Goal: Information Seeking & Learning: Learn about a topic

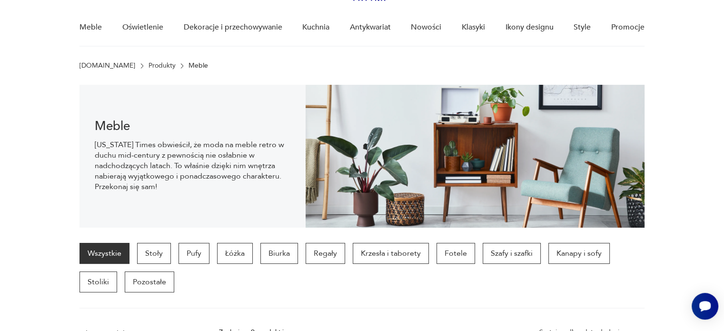
scroll to position [19, 0]
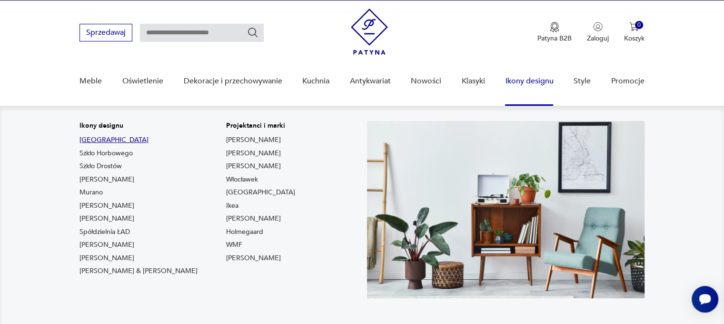
click at [88, 141] on link "[GEOGRAPHIC_DATA]" at bounding box center [113, 140] width 69 height 10
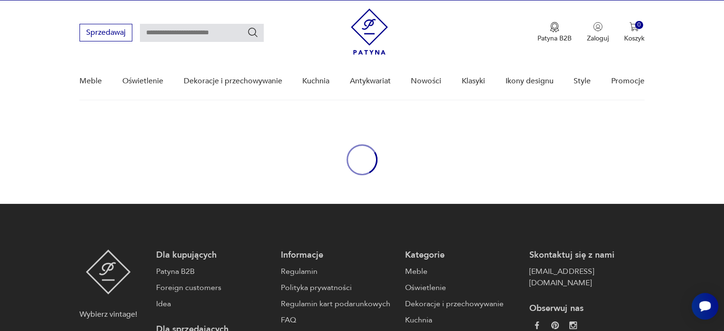
type input "****"
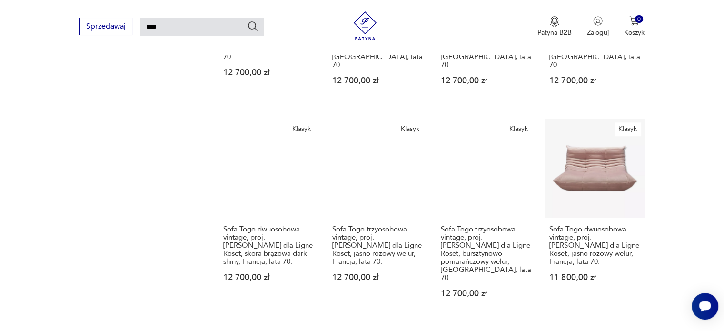
scroll to position [808, 0]
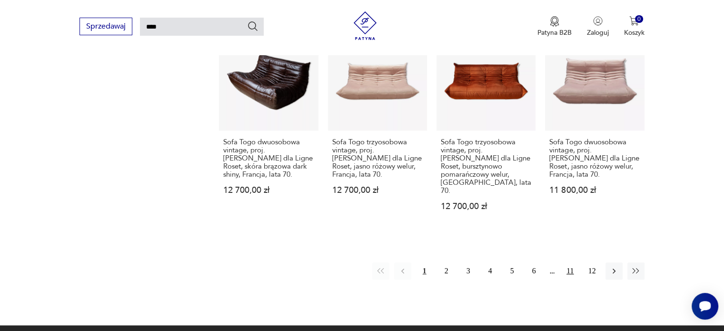
click at [569, 262] on button "11" at bounding box center [569, 270] width 17 height 17
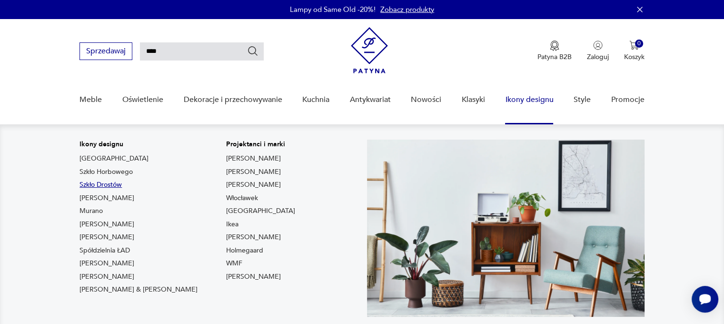
click at [101, 186] on link "Szkło Drostów" at bounding box center [100, 185] width 42 height 10
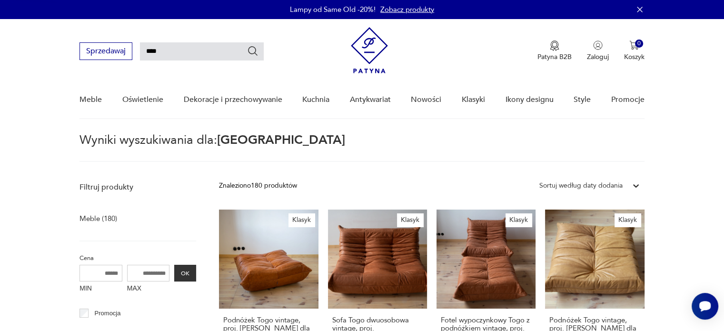
type input "*****"
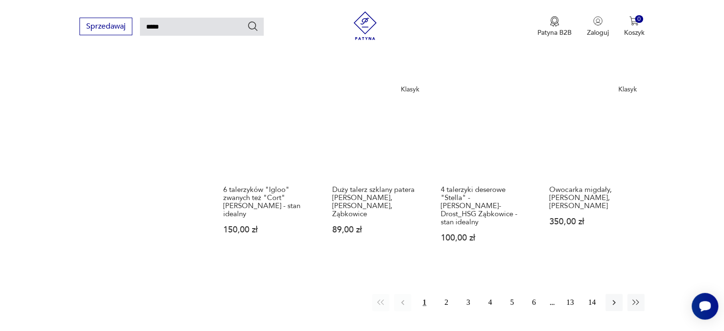
scroll to position [747, 0]
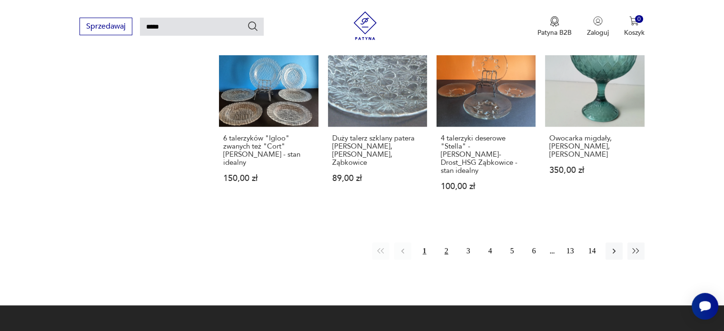
click at [447, 243] on button "2" at bounding box center [446, 250] width 17 height 17
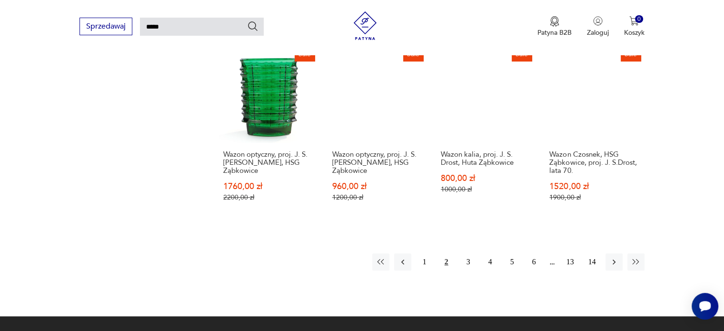
scroll to position [843, 0]
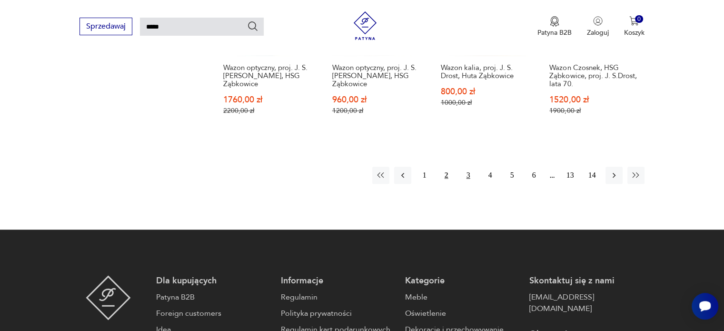
click at [465, 176] on button "3" at bounding box center [468, 175] width 17 height 17
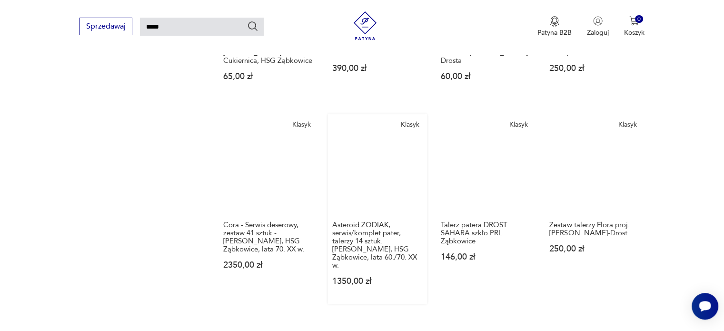
scroll to position [700, 0]
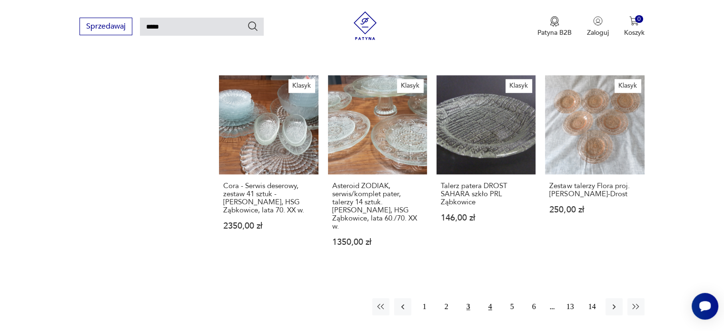
click at [491, 298] on button "4" at bounding box center [489, 306] width 17 height 17
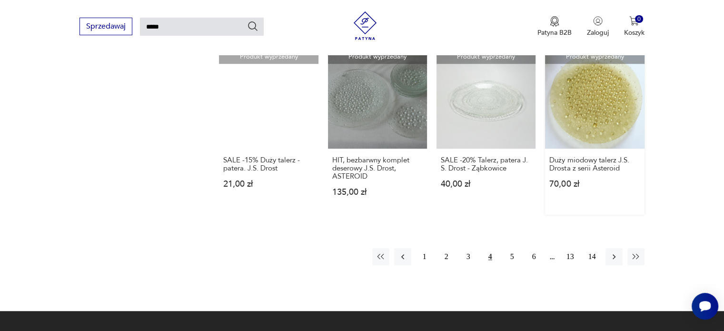
scroll to position [700, 0]
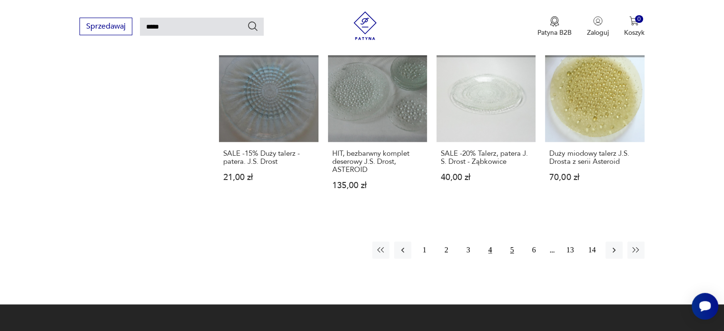
click at [510, 243] on button "5" at bounding box center [511, 249] width 17 height 17
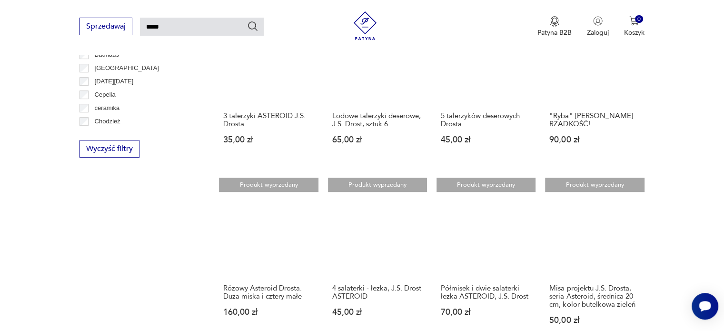
scroll to position [652, 0]
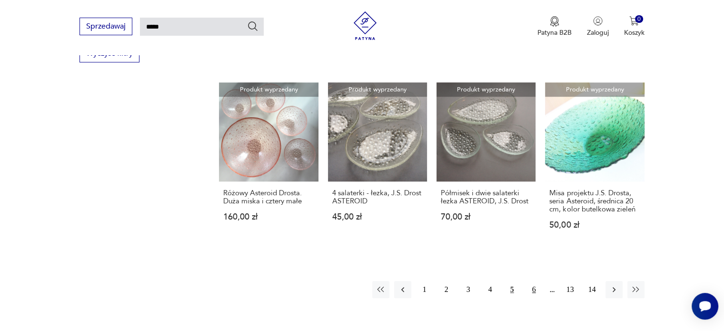
click at [531, 288] on button "6" at bounding box center [533, 289] width 17 height 17
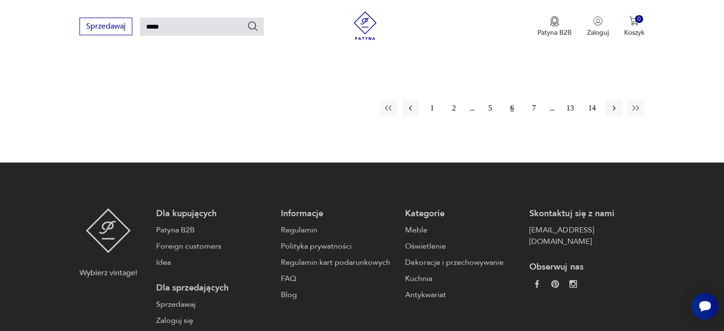
scroll to position [795, 0]
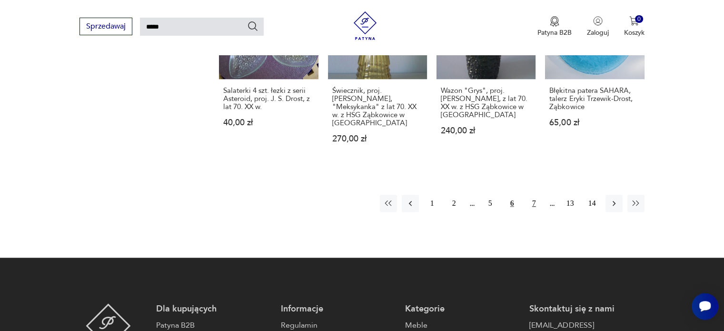
click at [532, 196] on button "7" at bounding box center [533, 203] width 17 height 17
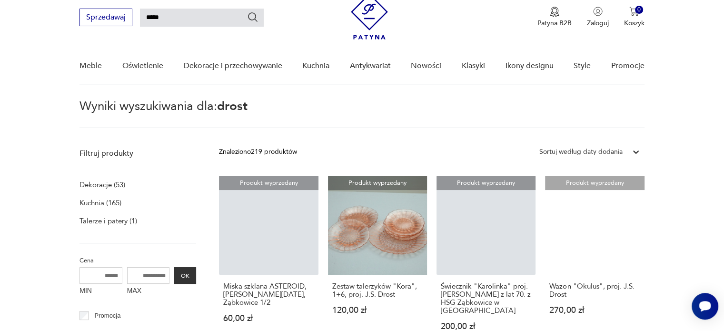
scroll to position [129, 0]
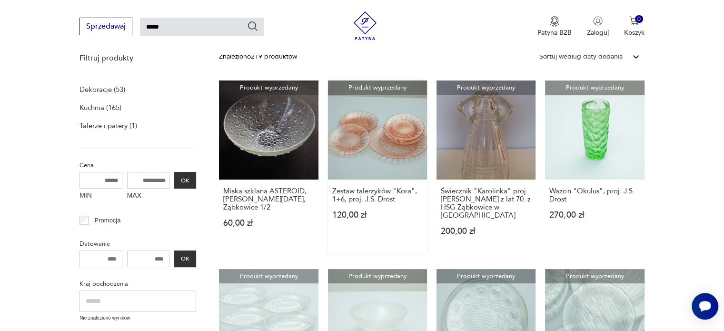
click at [404, 141] on link "Produkt wyprzedany Zestaw talerzyków "Kora", 1+6, proj. J.S. Drost 120,00 zł" at bounding box center [377, 166] width 99 height 173
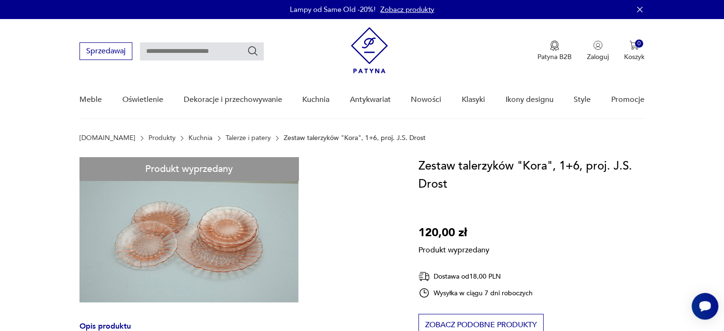
type input "*****"
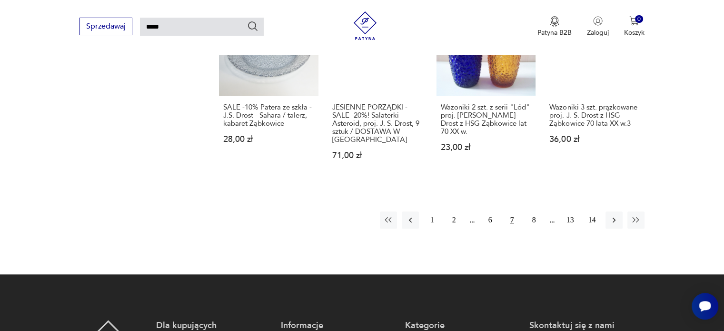
scroll to position [795, 0]
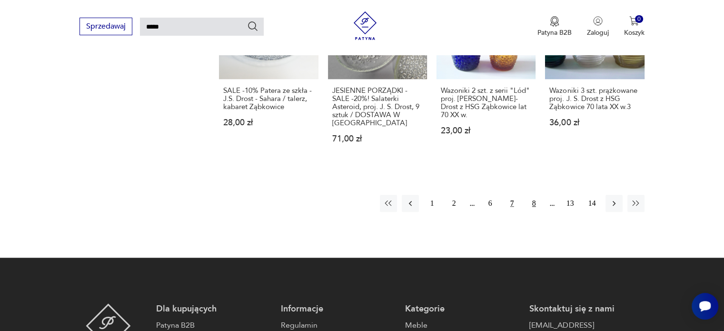
click at [533, 195] on button "8" at bounding box center [533, 203] width 17 height 17
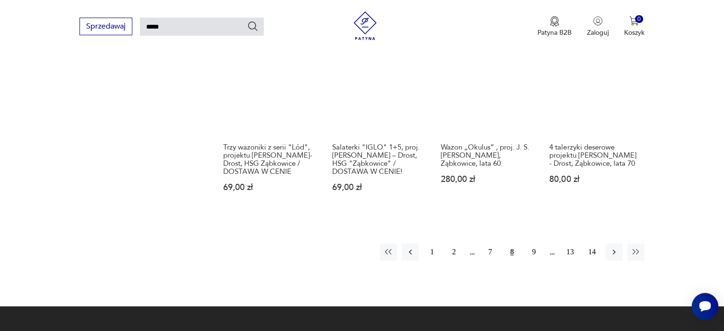
scroll to position [747, 0]
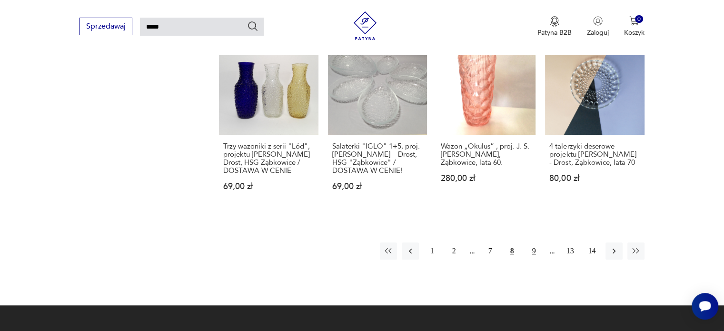
click at [532, 243] on button "9" at bounding box center [533, 250] width 17 height 17
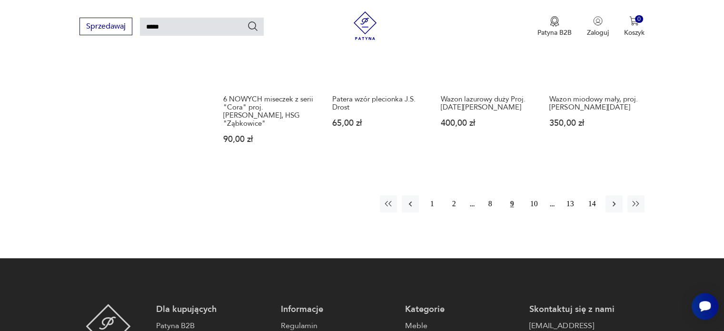
scroll to position [843, 0]
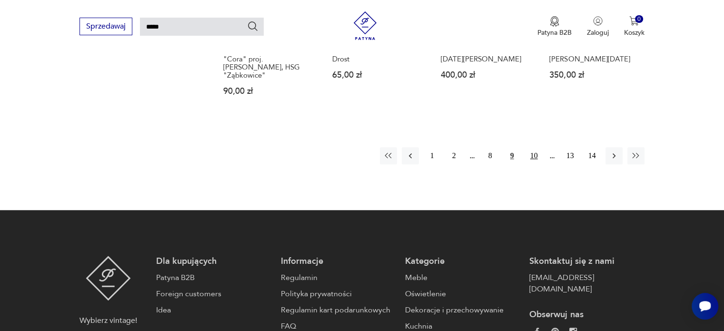
click at [538, 147] on button "10" at bounding box center [533, 155] width 17 height 17
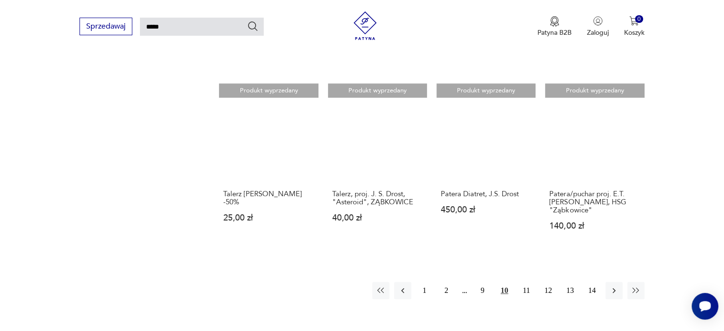
scroll to position [843, 0]
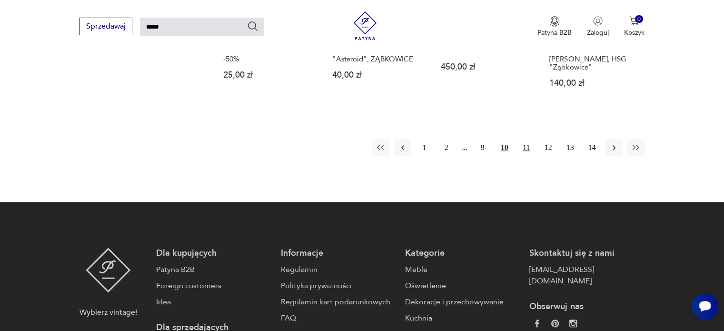
click at [523, 139] on button "11" at bounding box center [526, 147] width 17 height 17
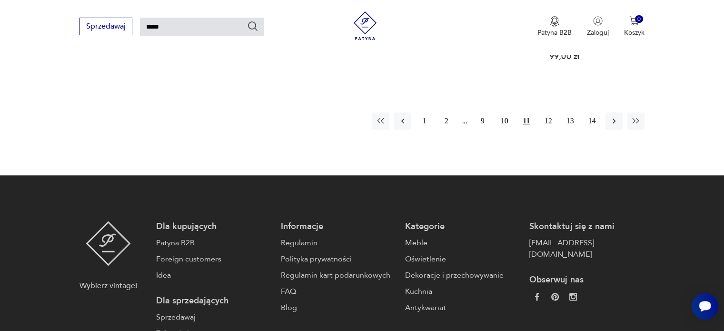
scroll to position [795, 0]
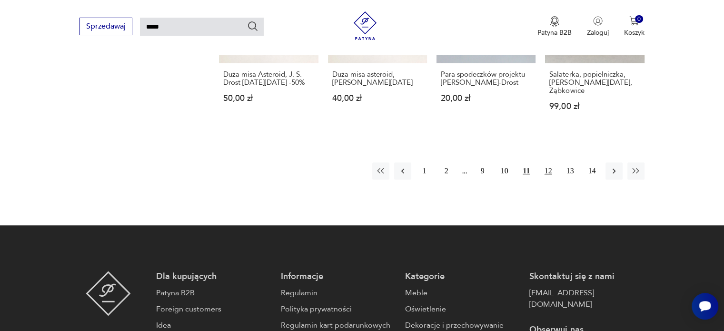
click at [547, 162] on button "12" at bounding box center [547, 170] width 17 height 17
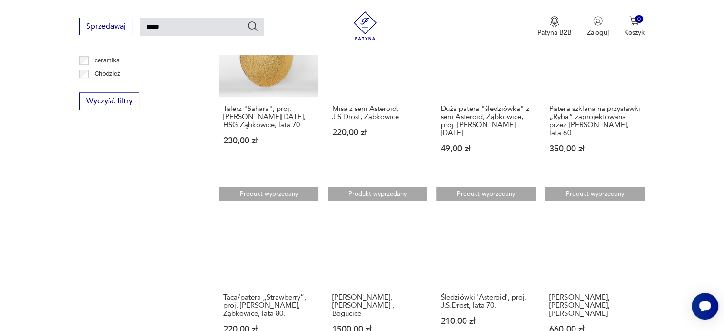
scroll to position [700, 0]
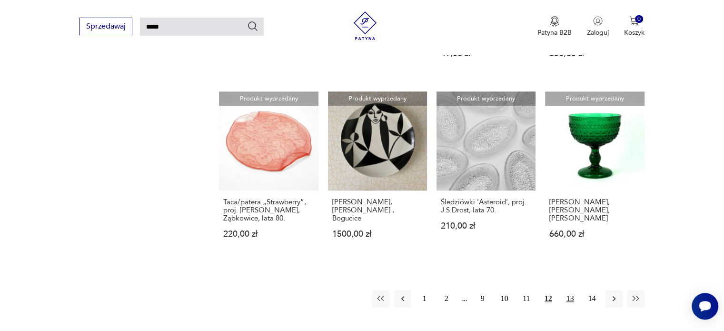
click at [570, 290] on button "13" at bounding box center [569, 298] width 17 height 17
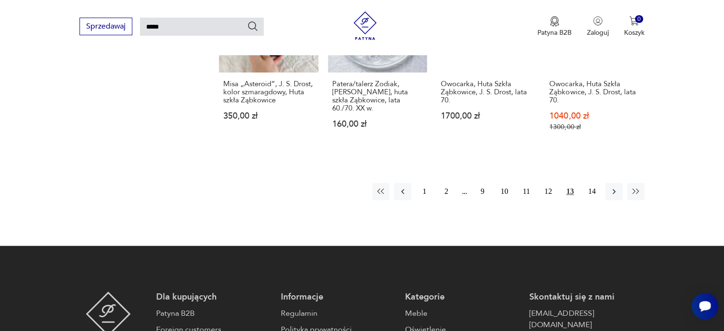
scroll to position [795, 0]
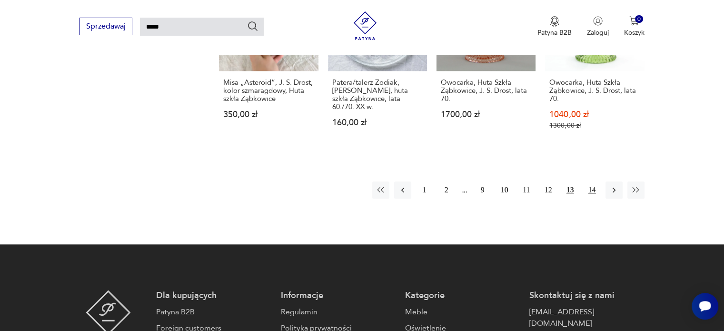
click at [591, 182] on button "14" at bounding box center [591, 189] width 17 height 17
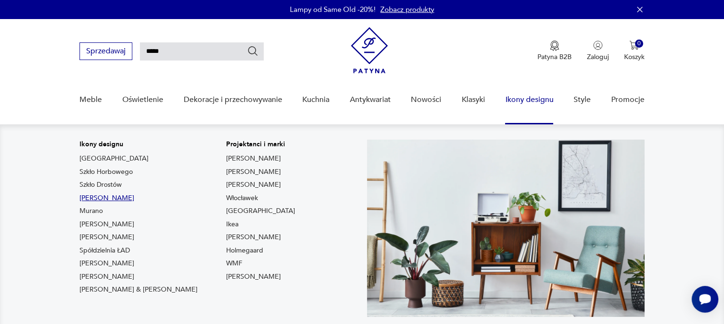
click at [112, 197] on link "[PERSON_NAME]" at bounding box center [106, 198] width 55 height 10
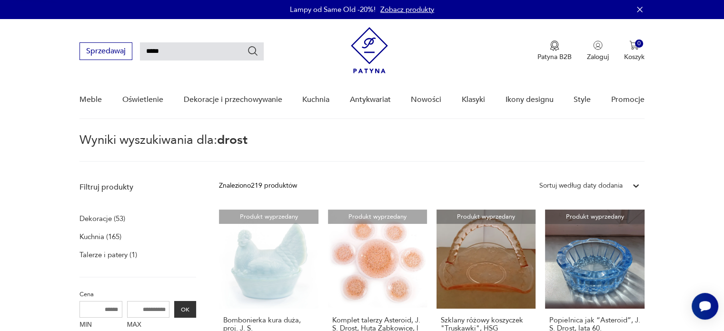
type input "*******"
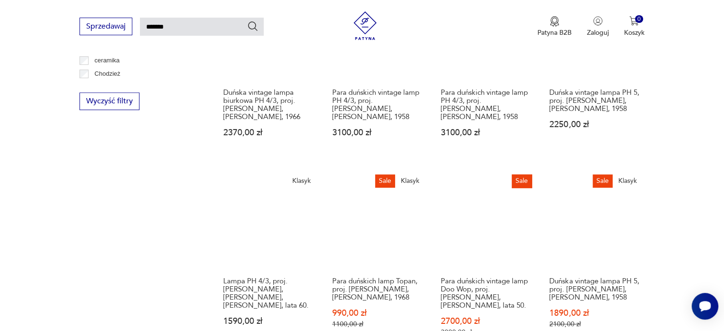
scroll to position [747, 0]
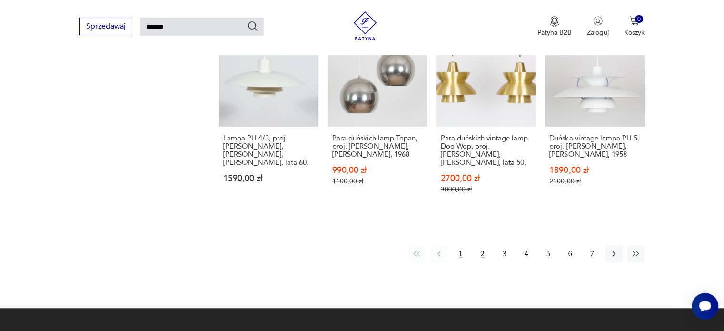
click at [481, 245] on button "2" at bounding box center [482, 253] width 17 height 17
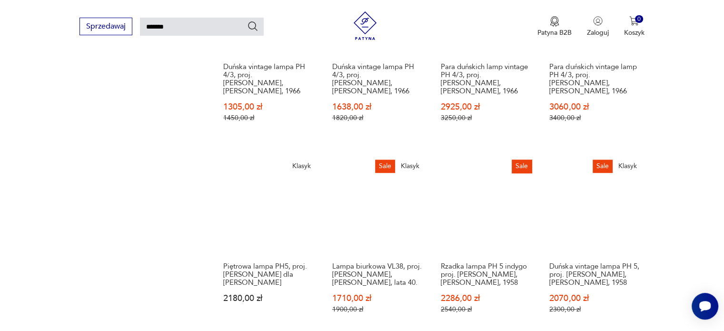
scroll to position [843, 0]
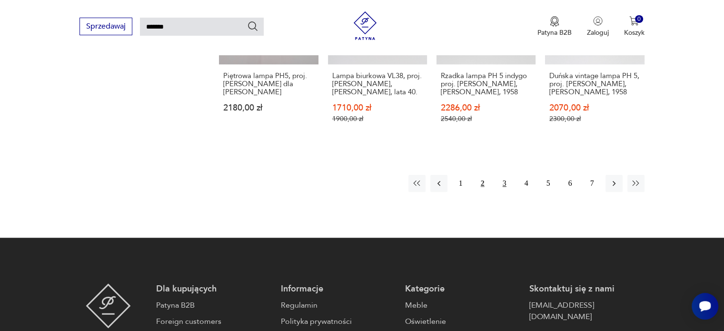
click at [503, 175] on button "3" at bounding box center [504, 183] width 17 height 17
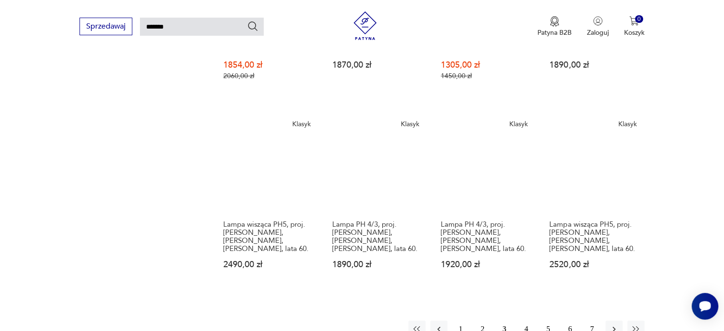
scroll to position [747, 0]
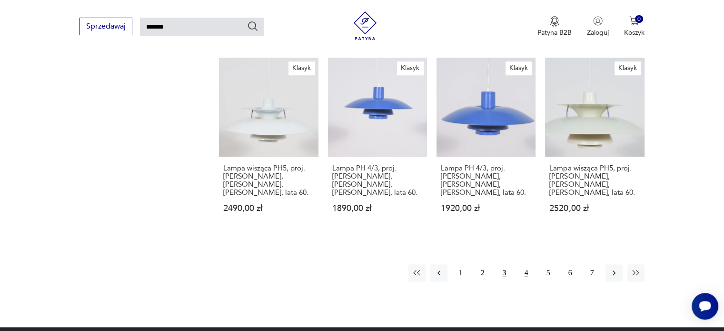
click at [525, 265] on button "4" at bounding box center [526, 272] width 17 height 17
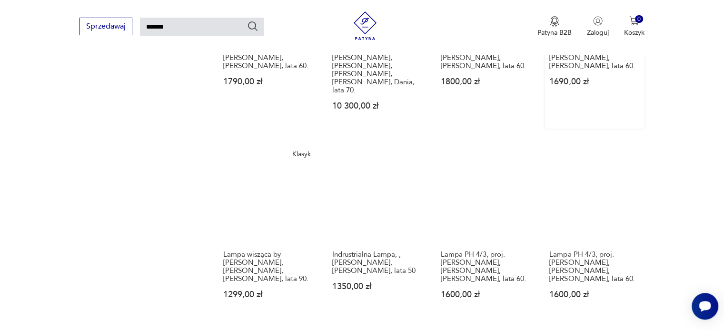
scroll to position [700, 0]
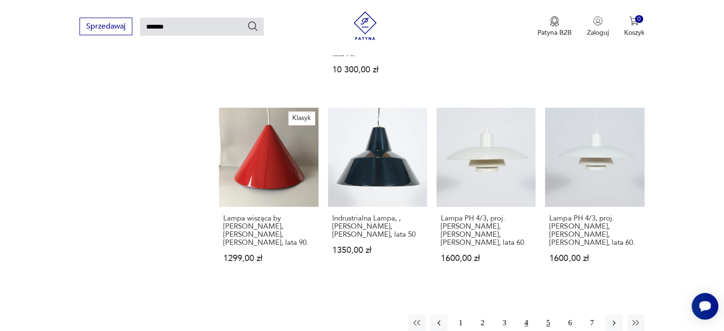
click at [552, 314] on button "5" at bounding box center [547, 322] width 17 height 17
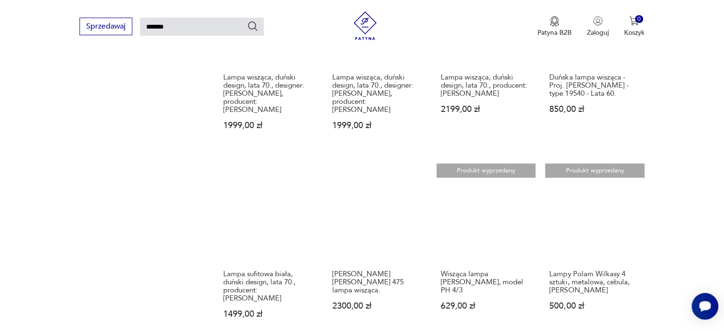
scroll to position [795, 0]
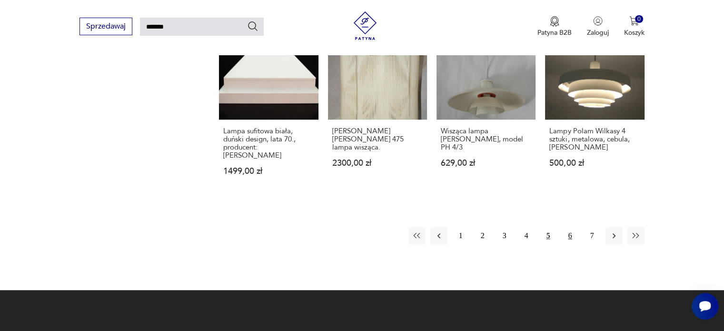
click at [570, 227] on button "6" at bounding box center [569, 235] width 17 height 17
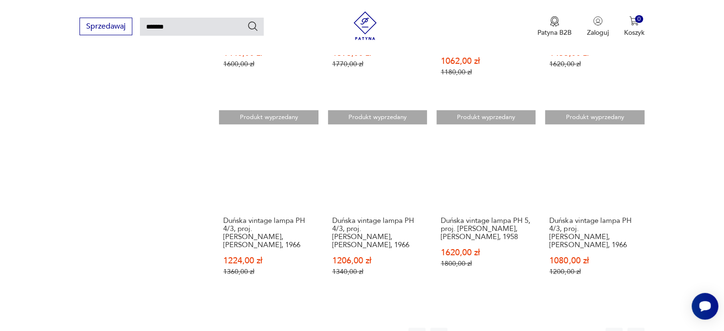
scroll to position [795, 0]
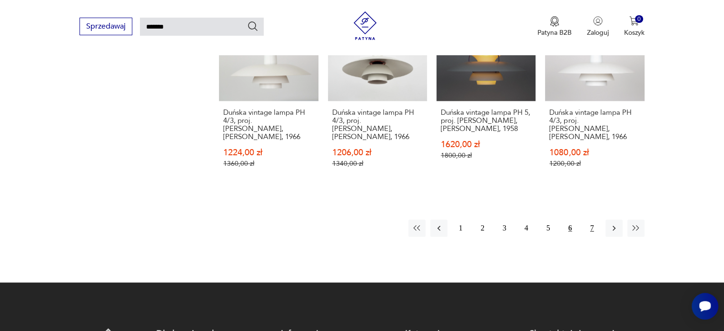
click at [590, 219] on button "7" at bounding box center [591, 227] width 17 height 17
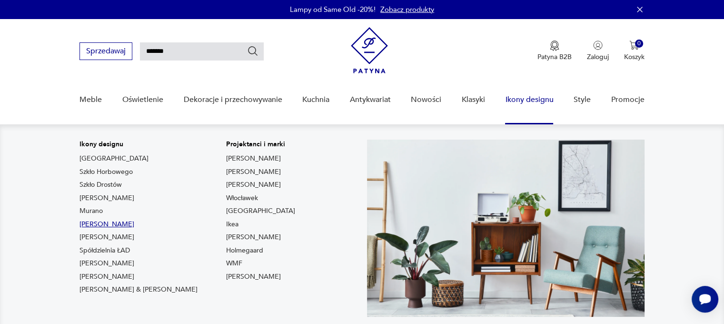
click at [91, 223] on link "[PERSON_NAME]" at bounding box center [106, 224] width 55 height 10
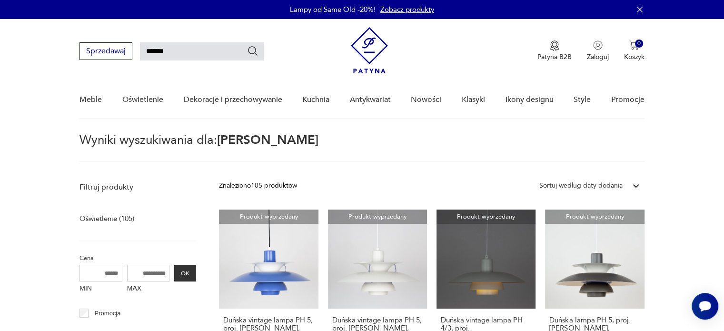
type input "**********"
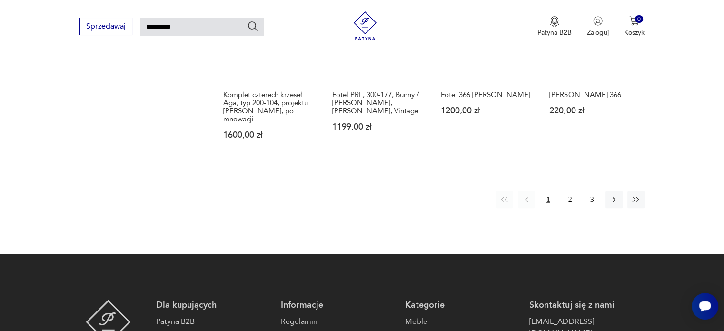
scroll to position [795, 0]
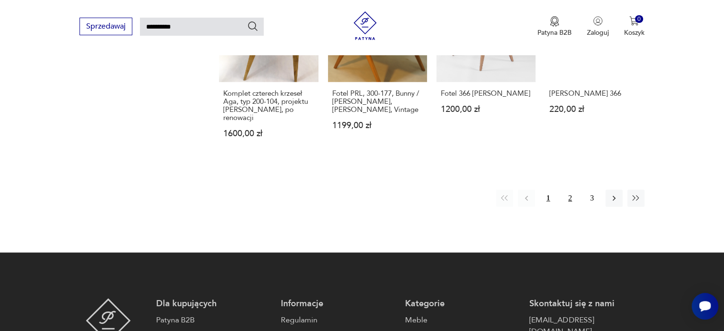
click at [567, 189] on button "2" at bounding box center [569, 197] width 17 height 17
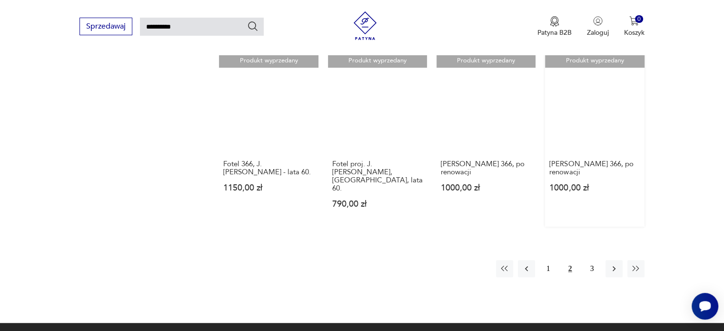
scroll to position [809, 0]
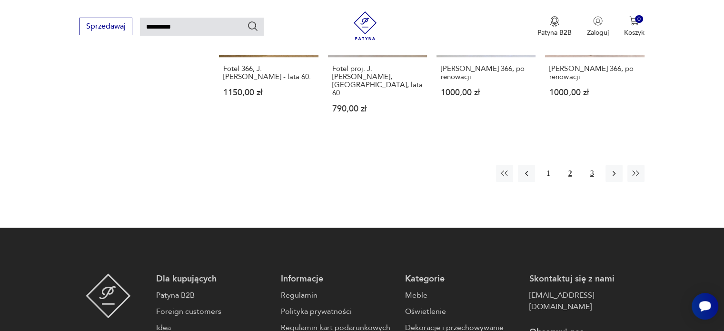
click at [591, 165] on button "3" at bounding box center [591, 173] width 17 height 17
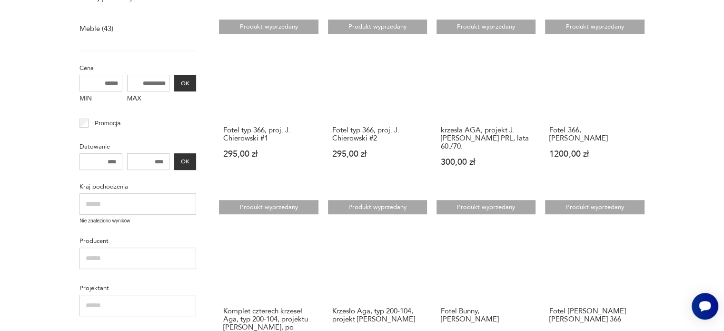
scroll to position [34, 0]
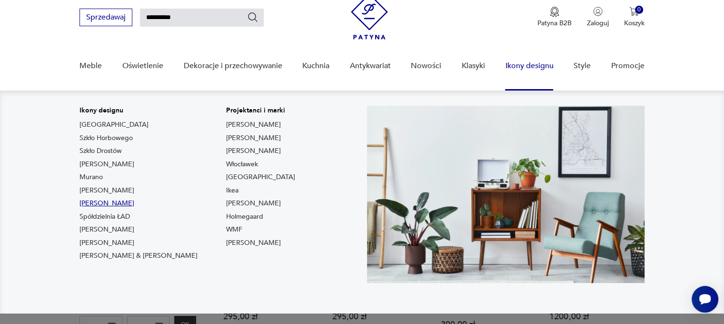
click at [126, 203] on link "[PERSON_NAME]" at bounding box center [106, 203] width 55 height 10
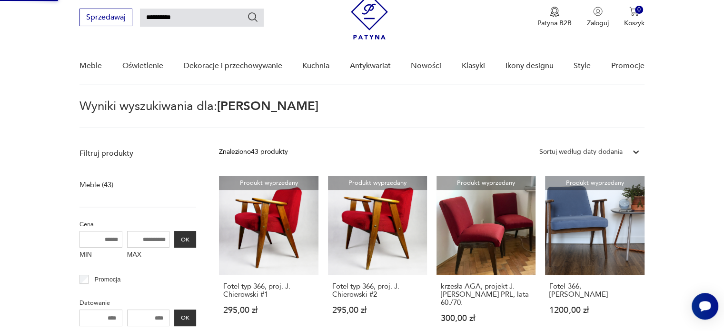
type input "*****"
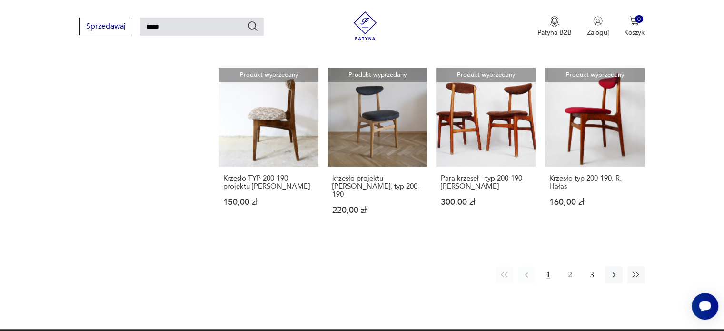
scroll to position [747, 0]
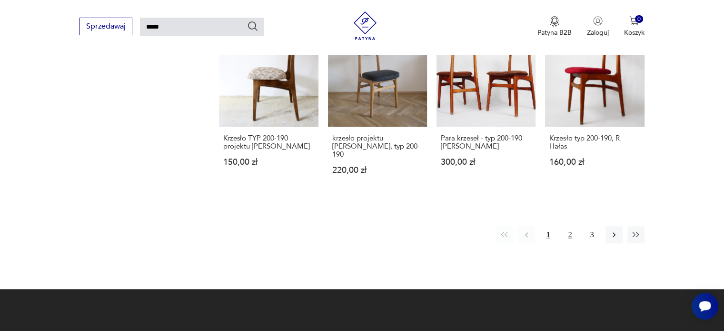
click at [567, 226] on button "2" at bounding box center [569, 234] width 17 height 17
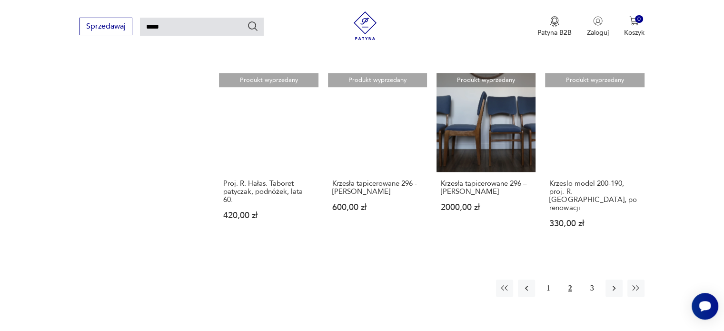
scroll to position [747, 0]
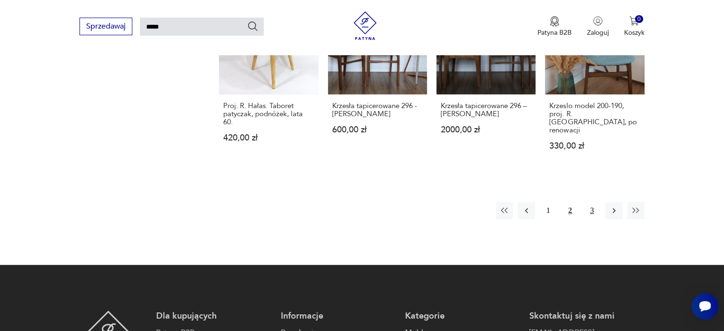
click at [590, 202] on button "3" at bounding box center [591, 210] width 17 height 17
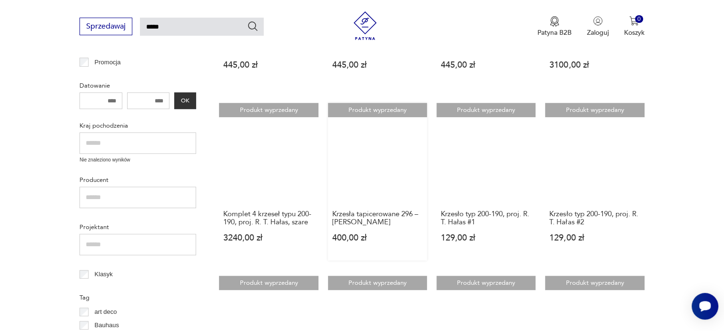
scroll to position [272, 0]
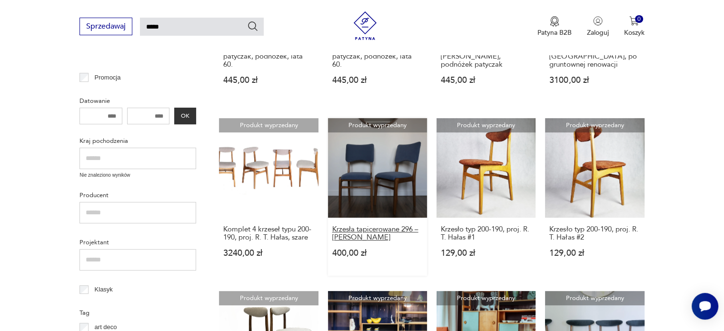
click at [356, 234] on h3 "Krzesła tapicerowane 296 – [PERSON_NAME]" at bounding box center [377, 233] width 90 height 16
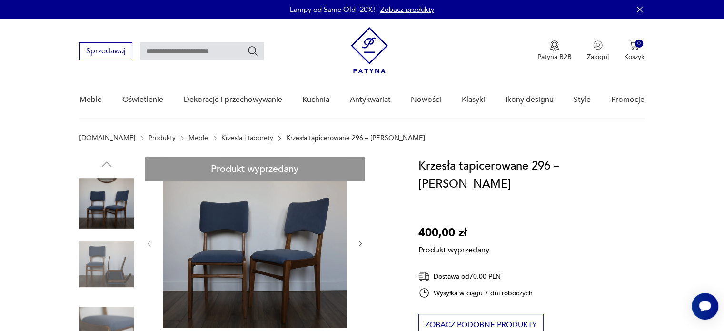
type input "*****"
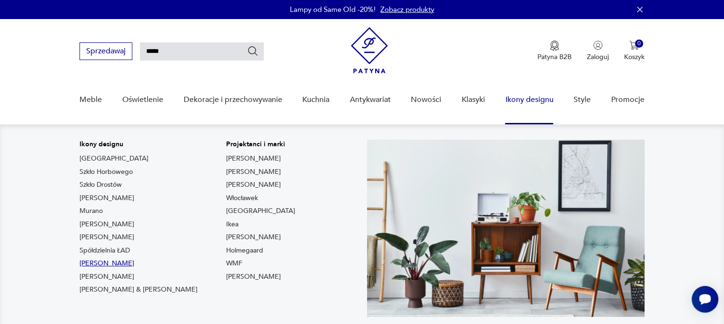
click at [93, 264] on link "[PERSON_NAME]" at bounding box center [106, 263] width 55 height 10
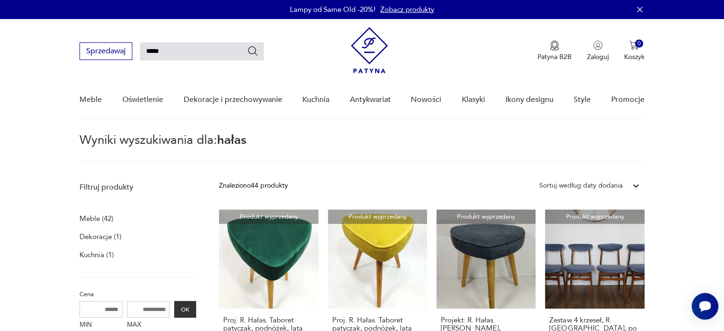
type input "******"
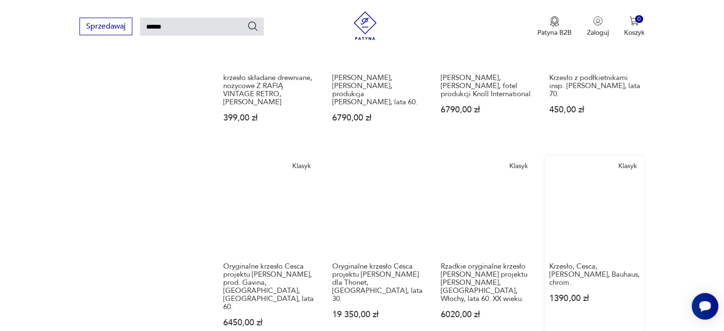
scroll to position [700, 0]
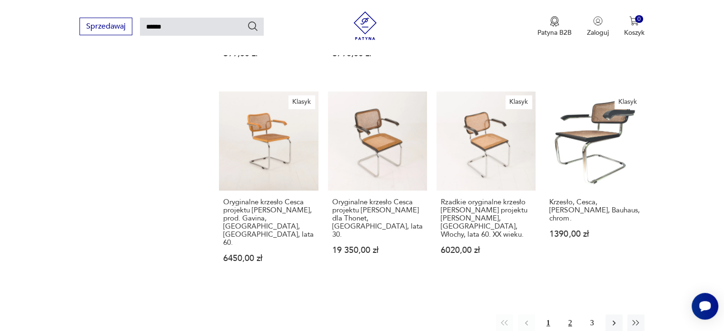
click at [570, 314] on button "2" at bounding box center [569, 322] width 17 height 17
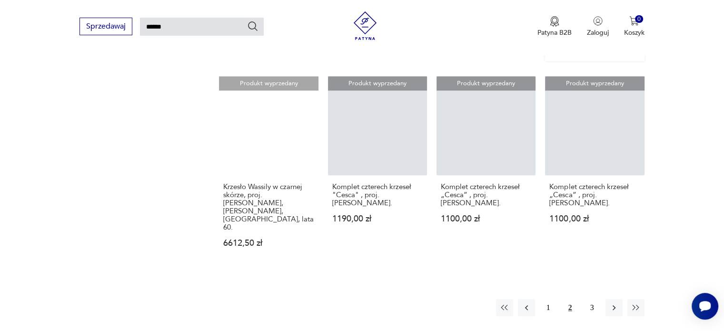
scroll to position [747, 0]
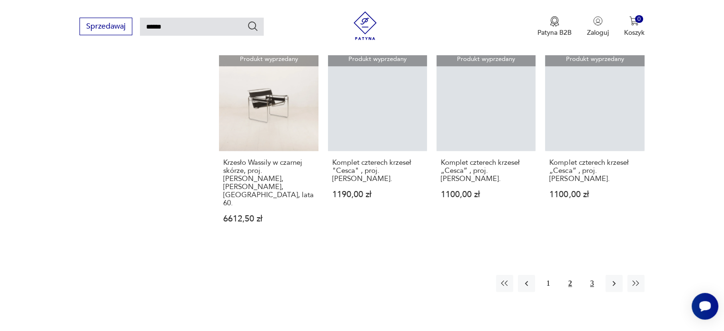
click at [592, 275] on button "3" at bounding box center [591, 283] width 17 height 17
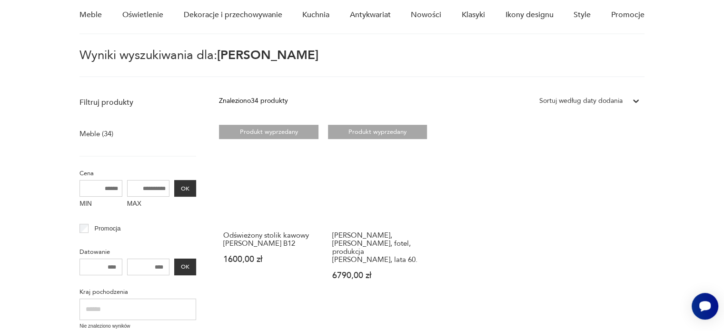
scroll to position [81, 0]
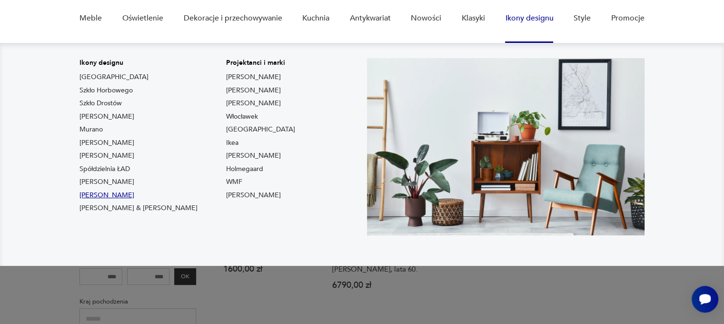
click at [123, 192] on link "[PERSON_NAME]" at bounding box center [106, 195] width 55 height 10
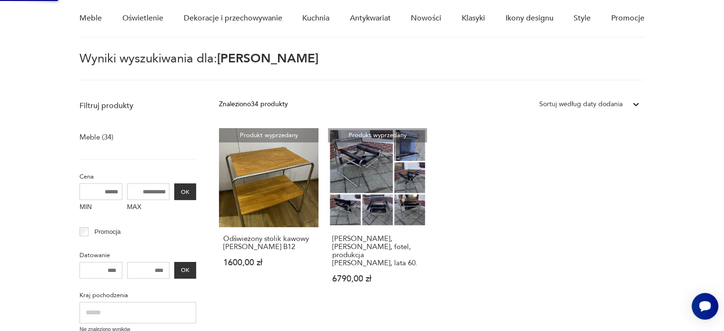
type input "*******"
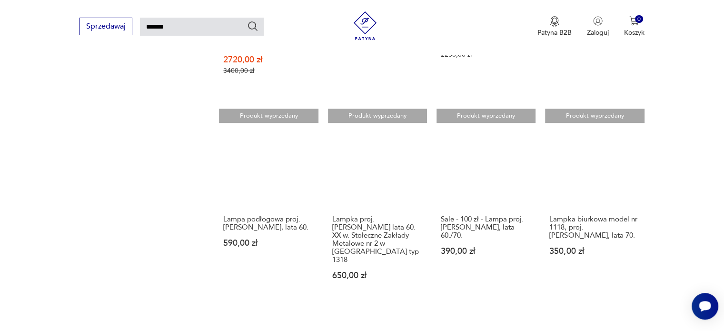
scroll to position [747, 0]
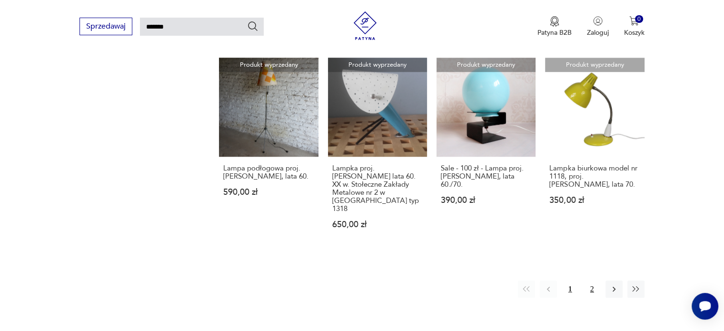
click at [592, 280] on button "2" at bounding box center [591, 288] width 17 height 17
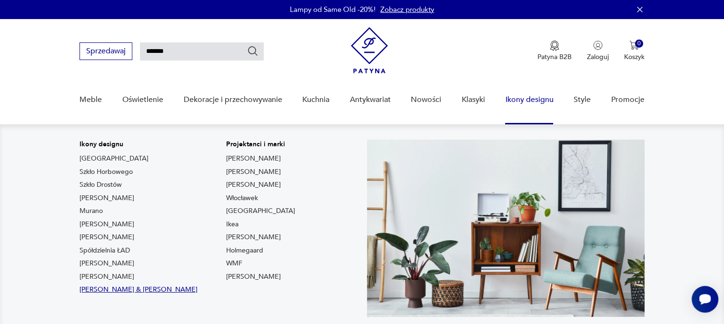
click at [133, 288] on link "[PERSON_NAME] & [PERSON_NAME]" at bounding box center [138, 289] width 118 height 10
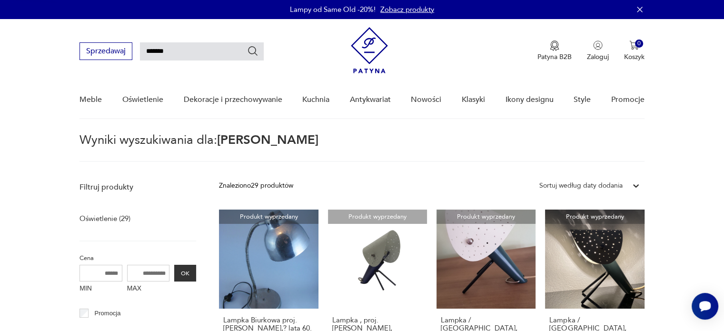
type input "*****"
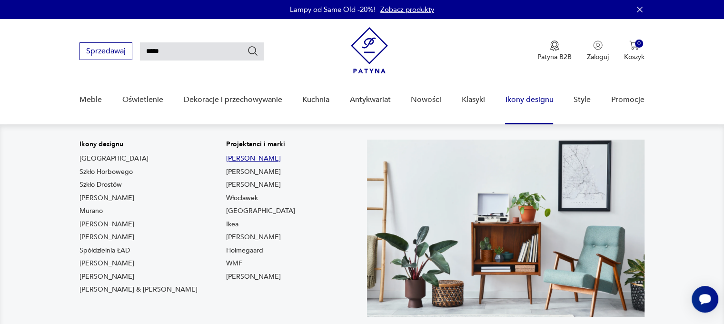
click at [226, 156] on link "[PERSON_NAME]" at bounding box center [253, 159] width 55 height 10
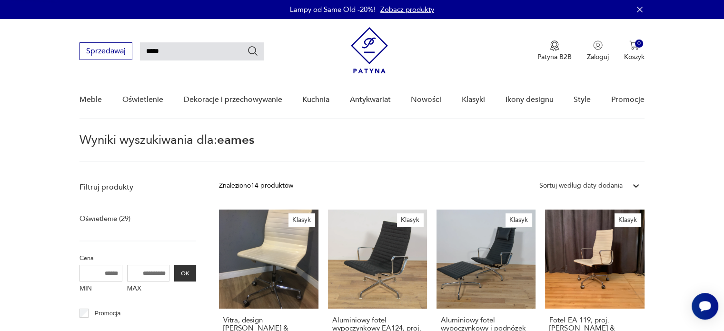
type input "**********"
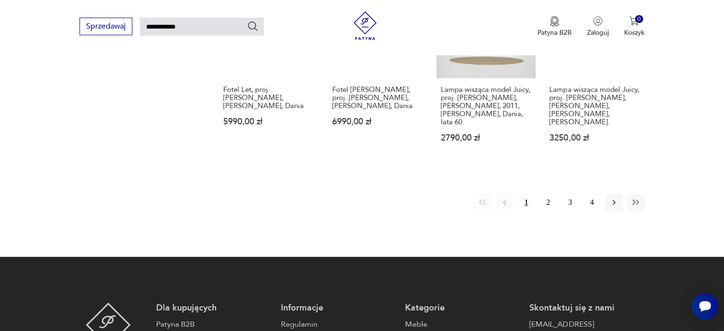
scroll to position [890, 0]
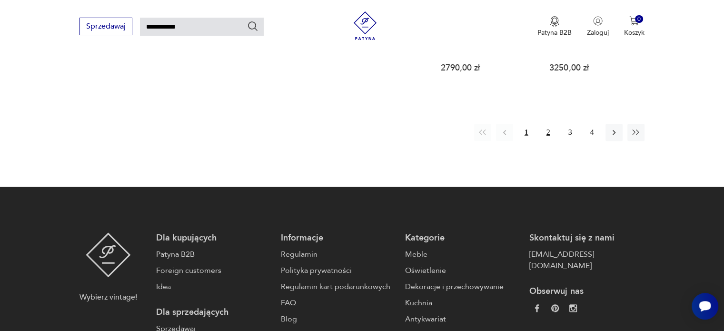
click at [549, 124] on button "2" at bounding box center [547, 132] width 17 height 17
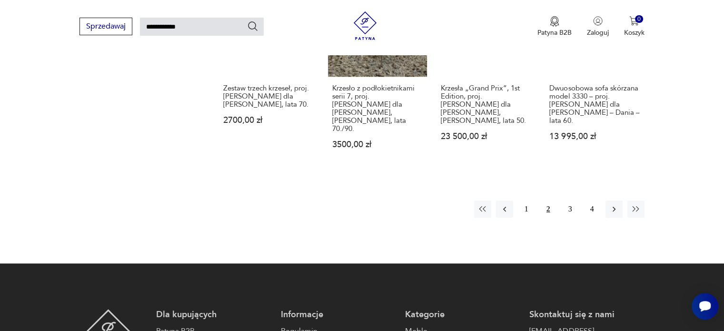
scroll to position [843, 0]
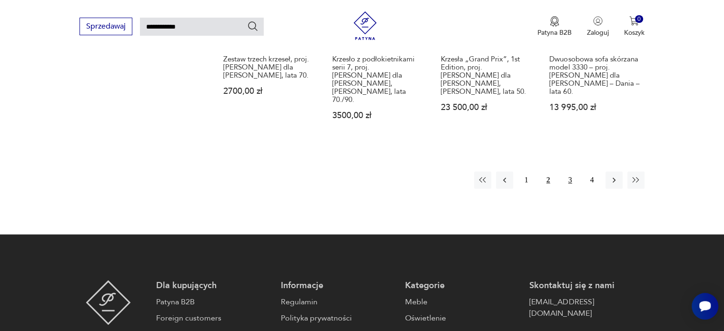
click at [569, 171] on button "3" at bounding box center [569, 179] width 17 height 17
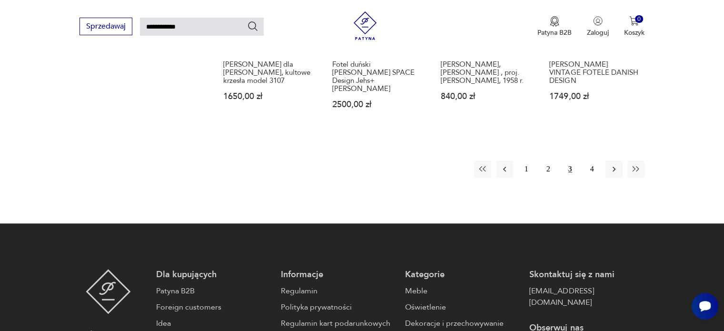
scroll to position [795, 0]
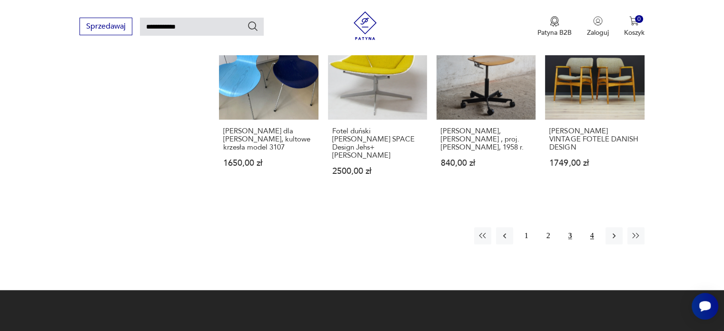
click at [593, 227] on button "4" at bounding box center [591, 235] width 17 height 17
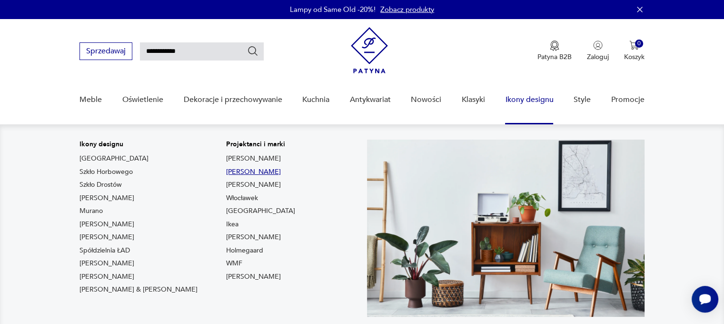
click at [226, 173] on link "[PERSON_NAME]" at bounding box center [253, 172] width 55 height 10
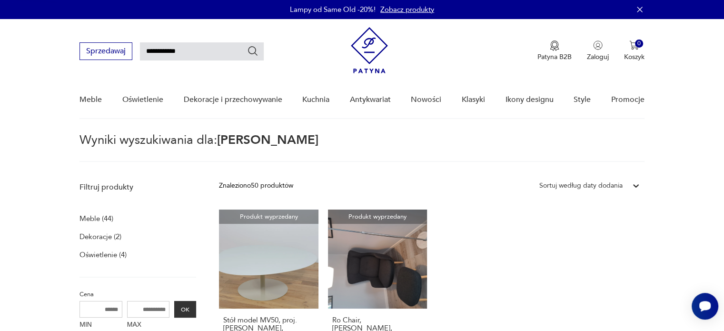
type input "**********"
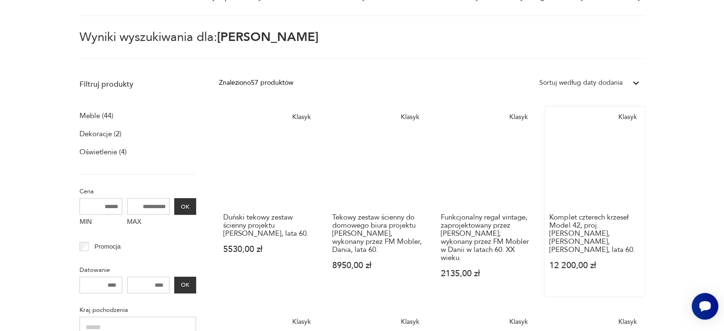
scroll to position [48, 0]
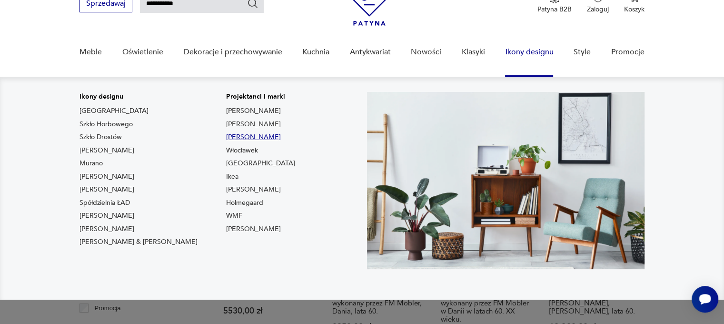
click at [226, 139] on link "[PERSON_NAME]" at bounding box center [253, 137] width 55 height 10
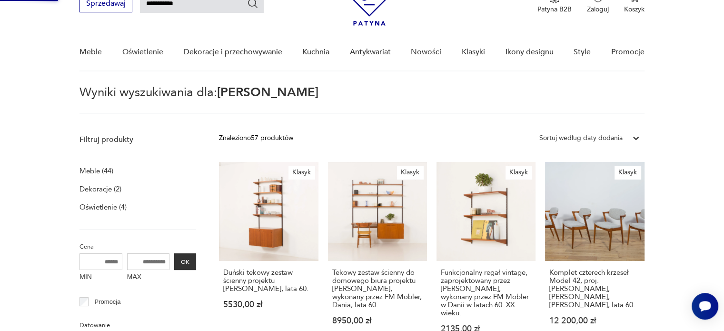
type input "*******"
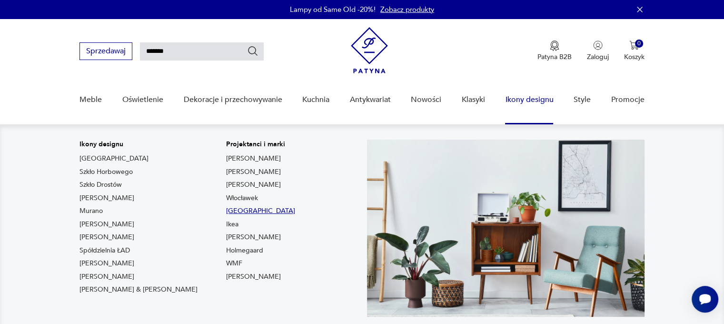
click at [226, 212] on link "[GEOGRAPHIC_DATA]" at bounding box center [260, 211] width 69 height 10
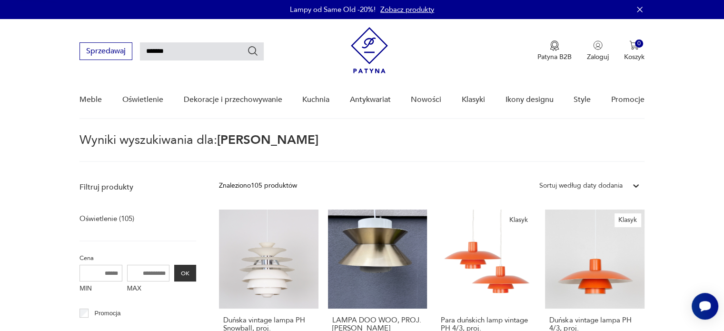
type input "**********"
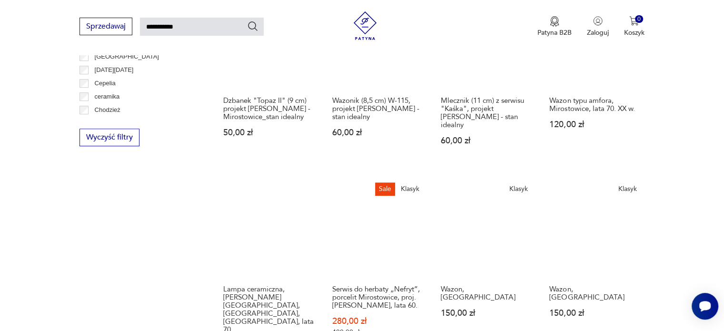
scroll to position [747, 0]
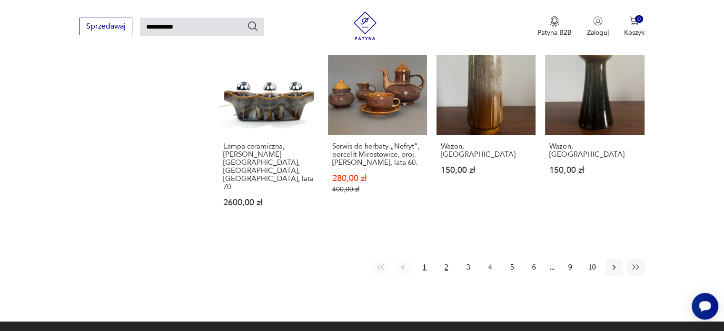
click at [448, 258] on button "2" at bounding box center [446, 266] width 17 height 17
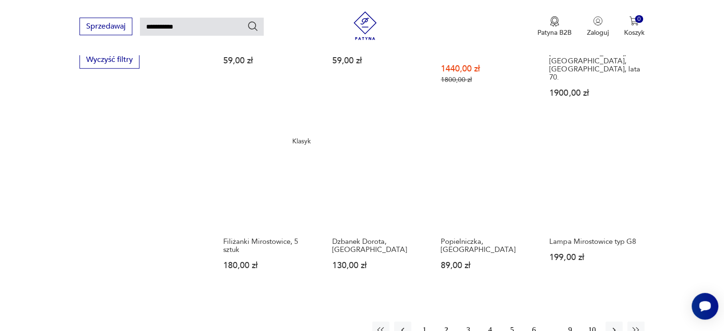
scroll to position [747, 0]
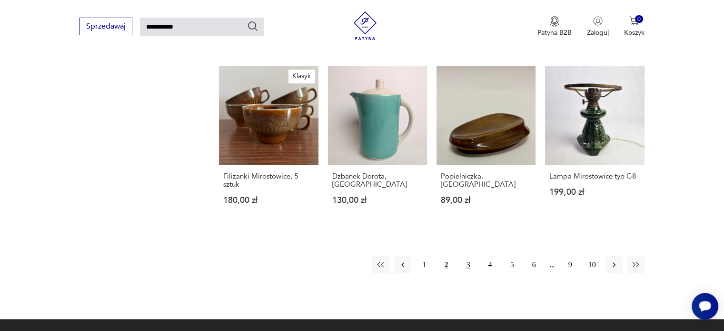
click at [468, 256] on button "3" at bounding box center [468, 264] width 17 height 17
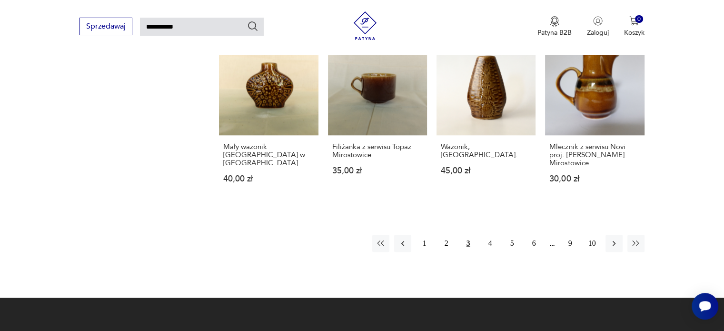
scroll to position [747, 0]
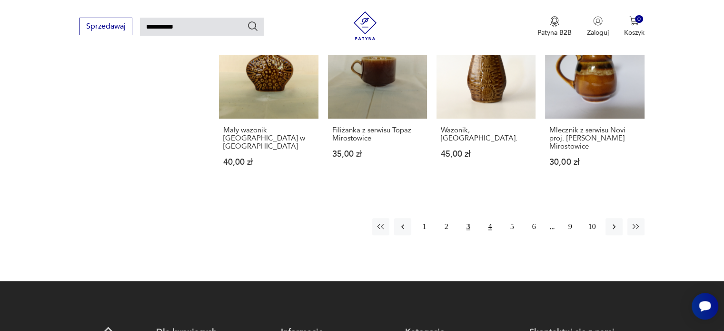
click at [487, 218] on button "4" at bounding box center [489, 226] width 17 height 17
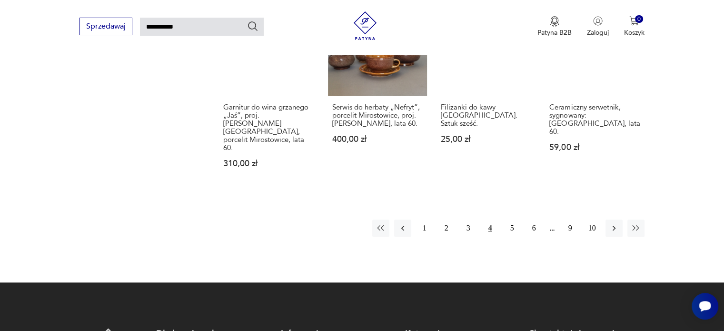
scroll to position [747, 0]
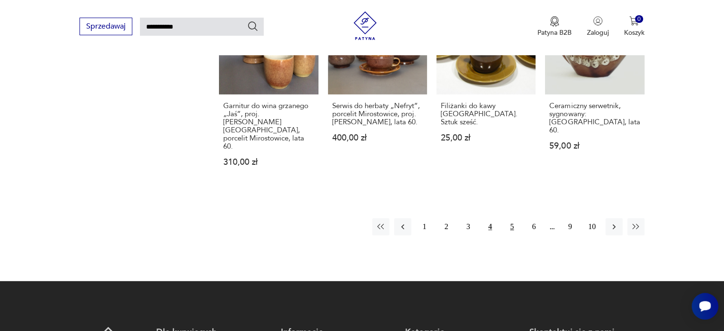
click at [511, 218] on button "5" at bounding box center [511, 226] width 17 height 17
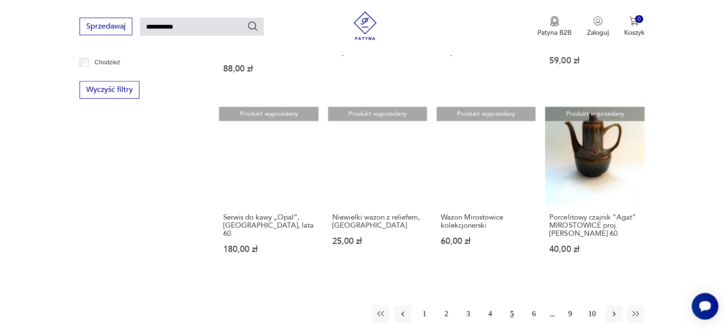
scroll to position [795, 0]
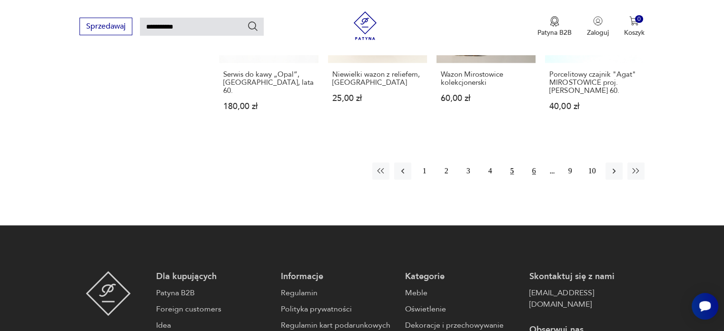
click at [540, 162] on button "6" at bounding box center [533, 170] width 17 height 17
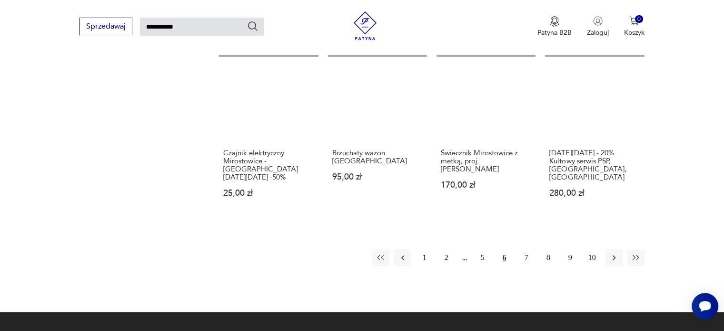
scroll to position [747, 0]
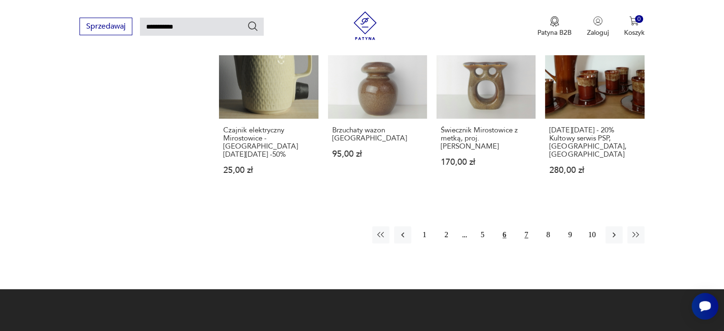
click at [525, 226] on button "7" at bounding box center [526, 234] width 17 height 17
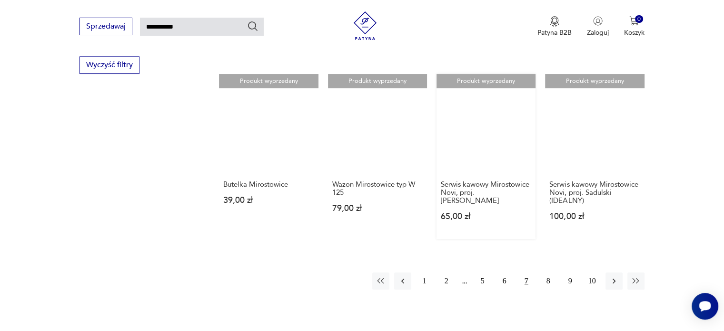
scroll to position [700, 0]
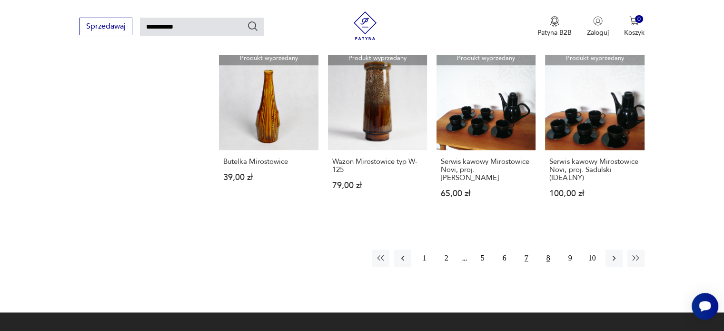
click at [548, 249] on button "8" at bounding box center [547, 257] width 17 height 17
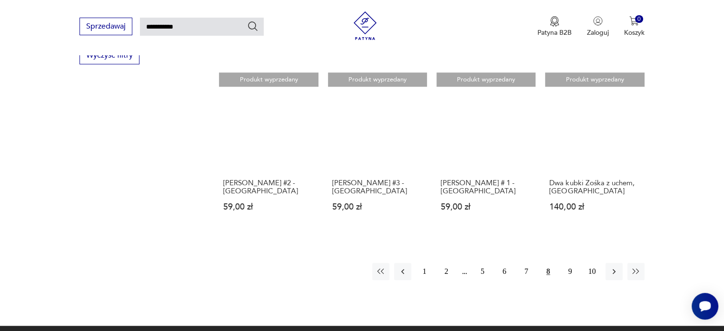
scroll to position [747, 0]
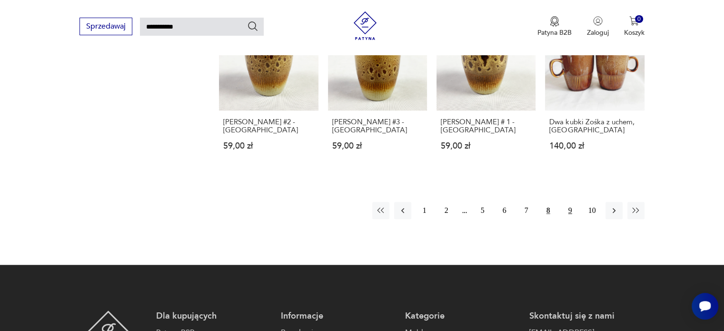
click at [568, 202] on button "9" at bounding box center [569, 210] width 17 height 17
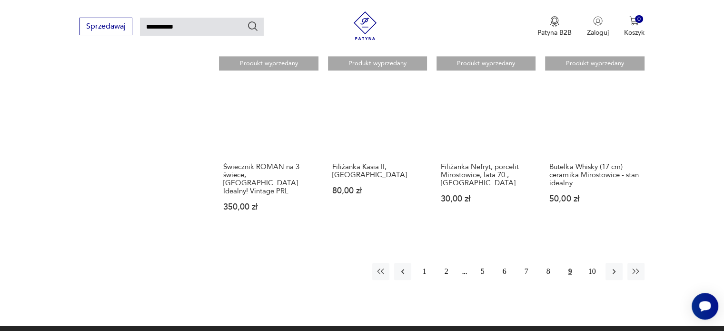
scroll to position [747, 0]
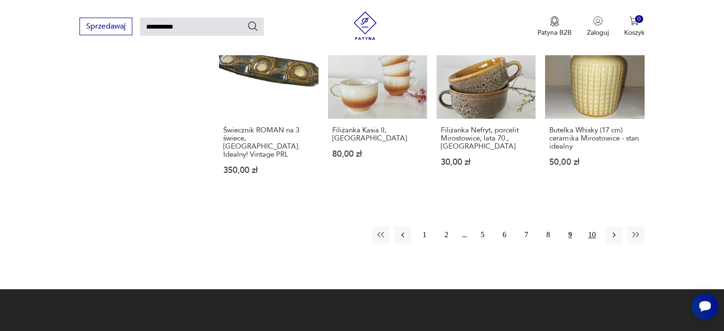
click at [595, 226] on button "10" at bounding box center [591, 234] width 17 height 17
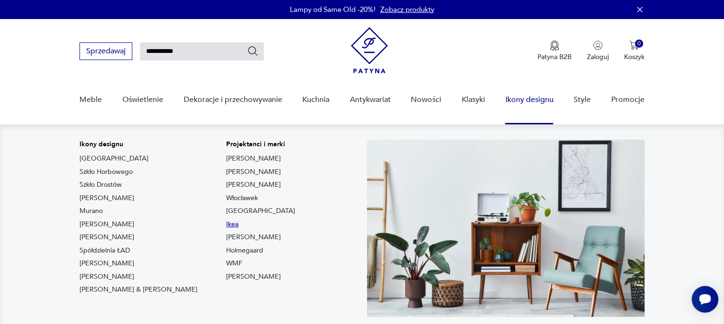
click at [226, 226] on link "Ikea" at bounding box center [232, 224] width 12 height 10
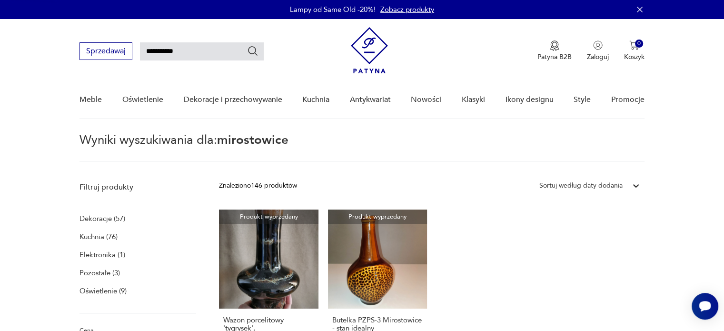
type input "****"
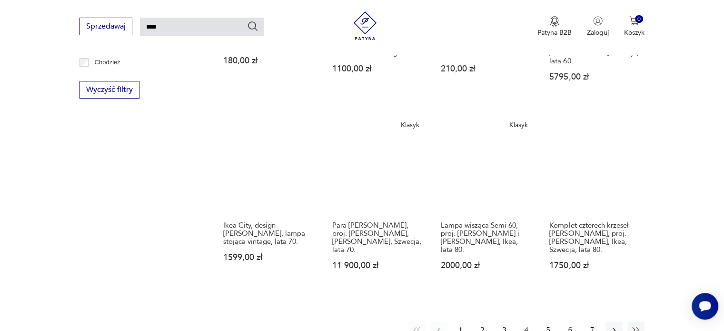
scroll to position [747, 0]
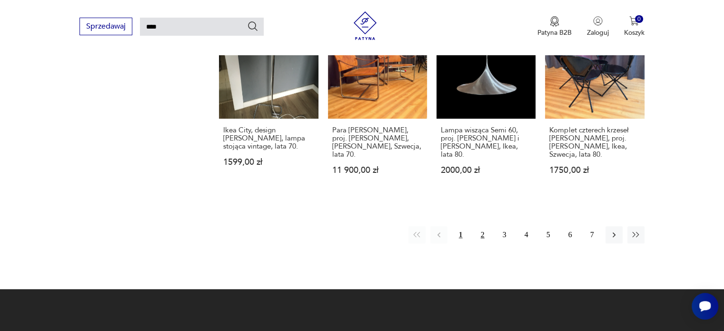
click at [482, 226] on button "2" at bounding box center [482, 234] width 17 height 17
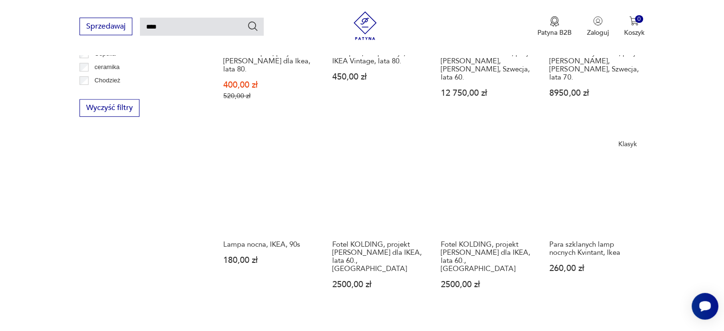
scroll to position [747, 0]
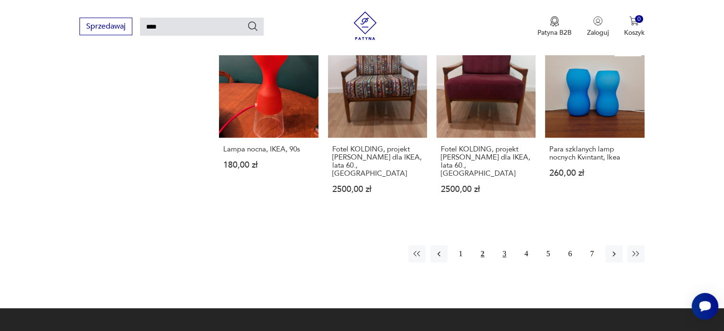
click at [503, 245] on button "3" at bounding box center [504, 253] width 17 height 17
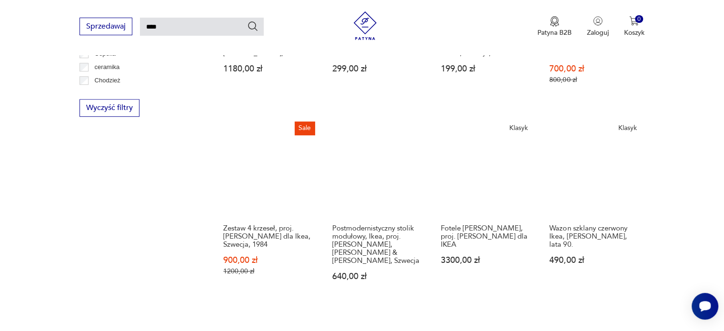
scroll to position [747, 0]
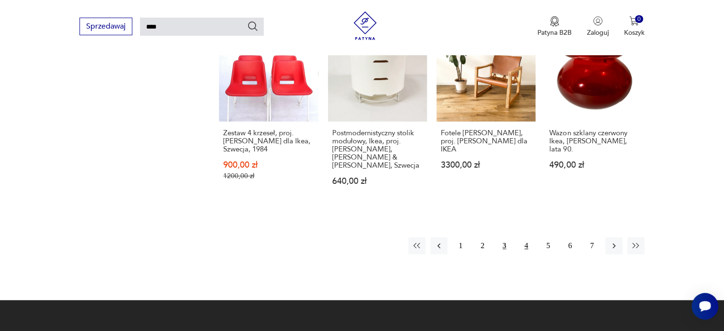
click at [526, 237] on button "4" at bounding box center [526, 245] width 17 height 17
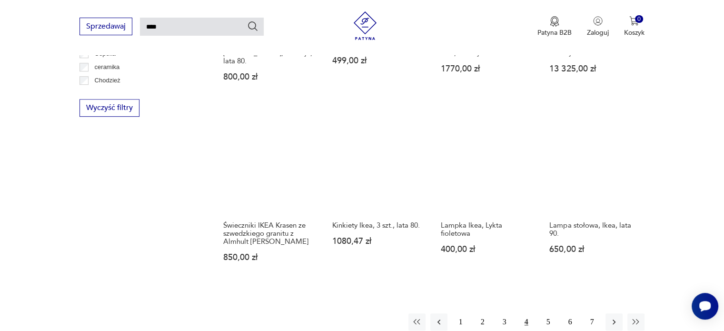
scroll to position [747, 0]
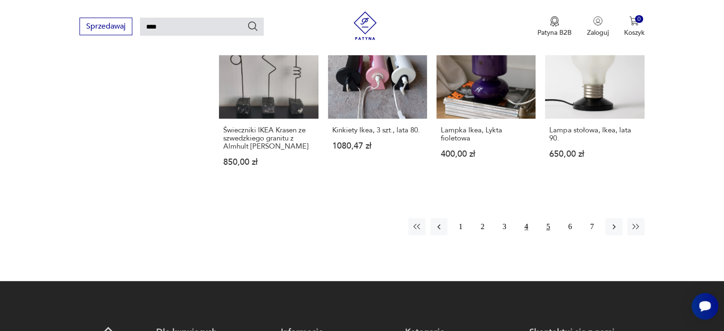
click at [550, 218] on button "5" at bounding box center [547, 226] width 17 height 17
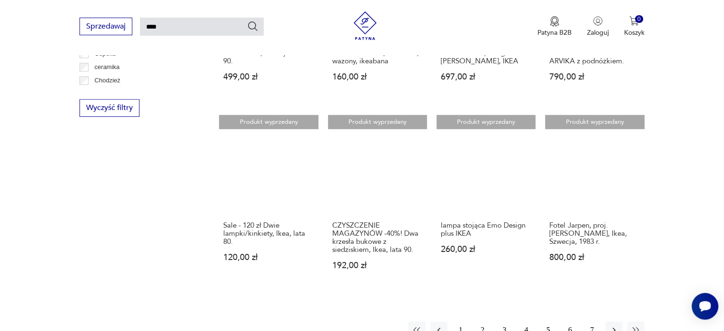
scroll to position [700, 0]
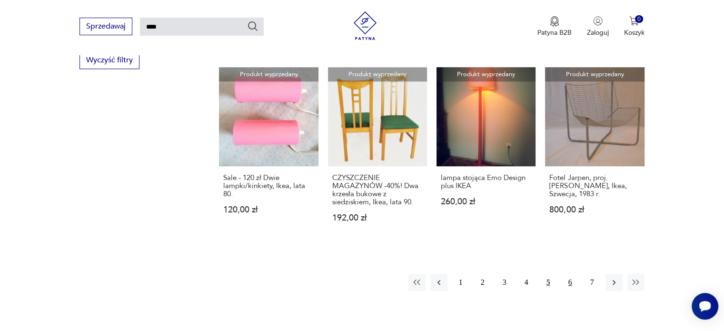
click at [567, 274] on button "6" at bounding box center [569, 282] width 17 height 17
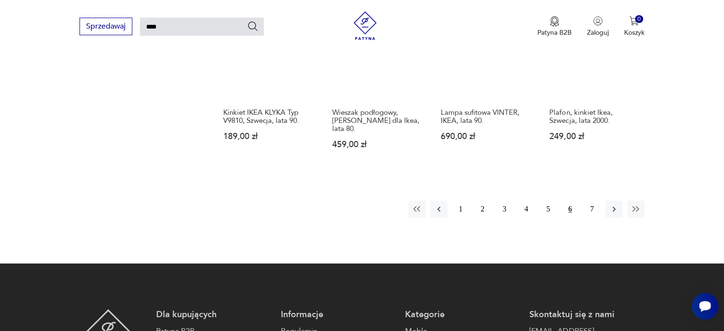
scroll to position [795, 0]
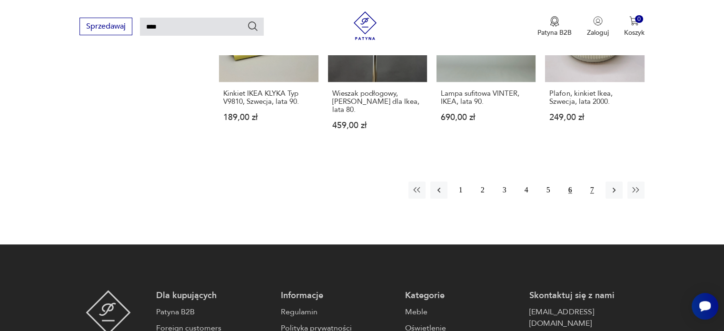
click at [591, 181] on button "7" at bounding box center [591, 189] width 17 height 17
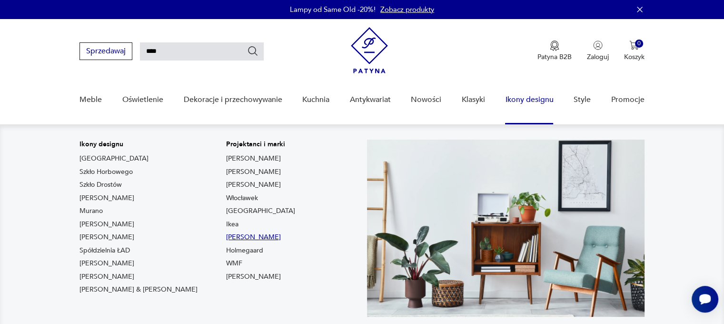
click at [226, 235] on link "[PERSON_NAME]" at bounding box center [253, 237] width 55 height 10
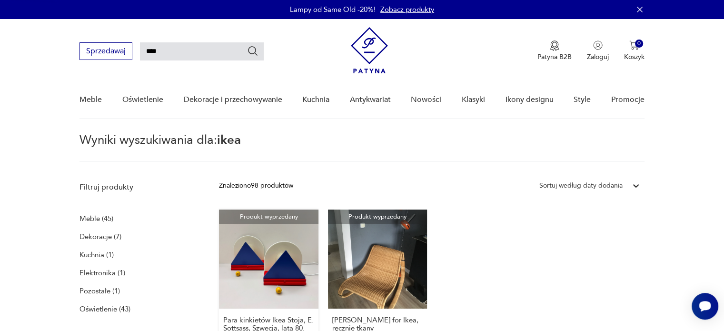
type input "*********"
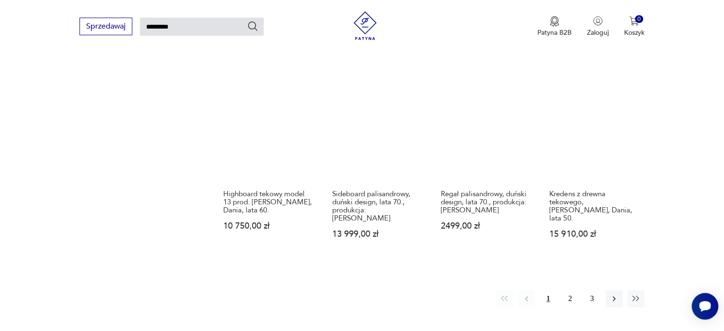
scroll to position [843, 0]
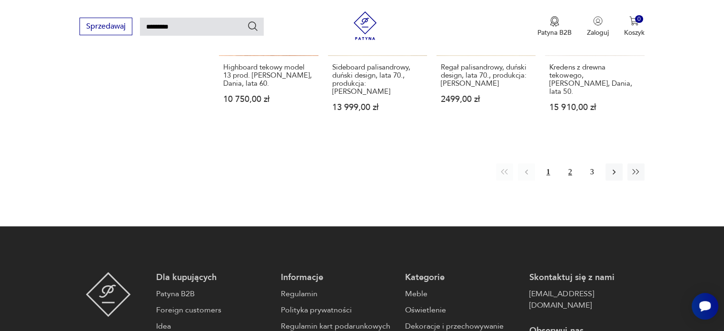
click at [568, 163] on button "2" at bounding box center [569, 171] width 17 height 17
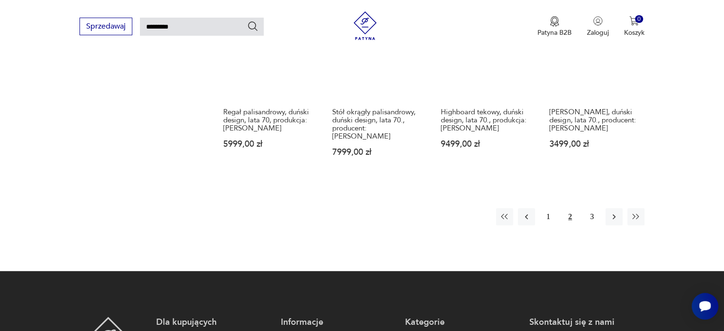
scroll to position [890, 0]
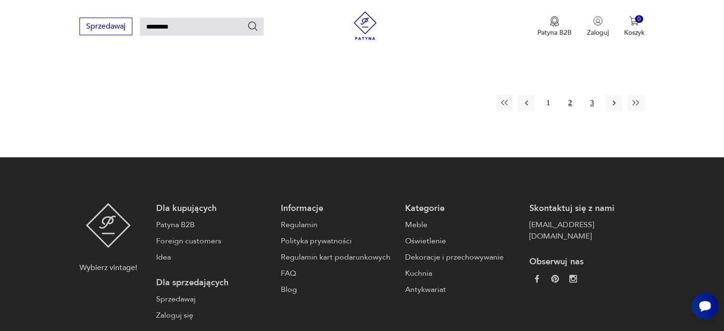
click at [591, 94] on button "3" at bounding box center [591, 102] width 17 height 17
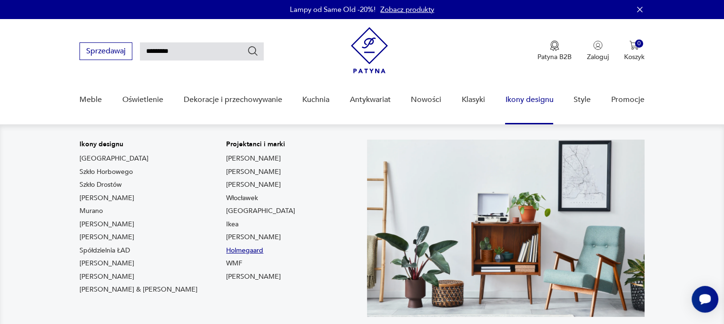
click at [226, 251] on link "Holmegaard" at bounding box center [244, 250] width 37 height 10
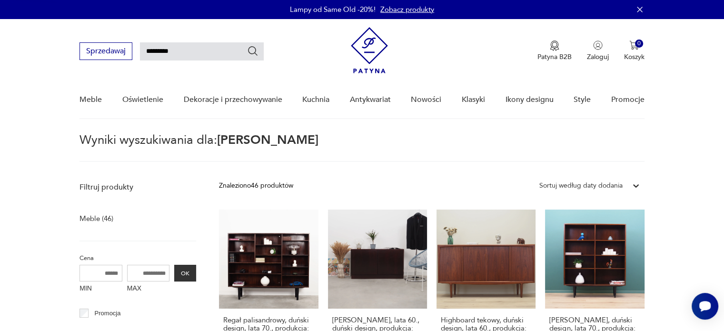
type input "**********"
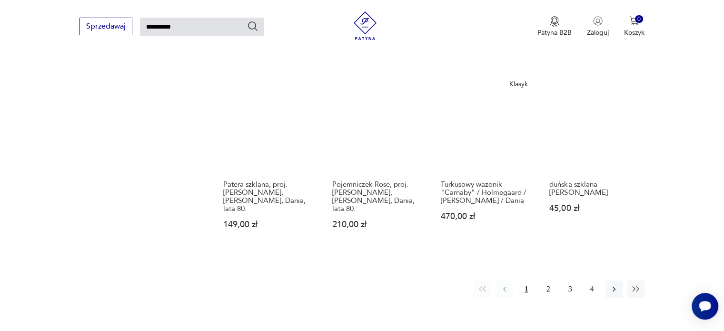
scroll to position [843, 0]
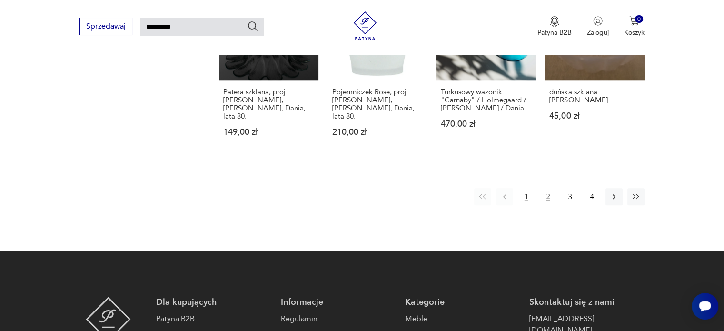
click at [543, 188] on button "2" at bounding box center [547, 196] width 17 height 17
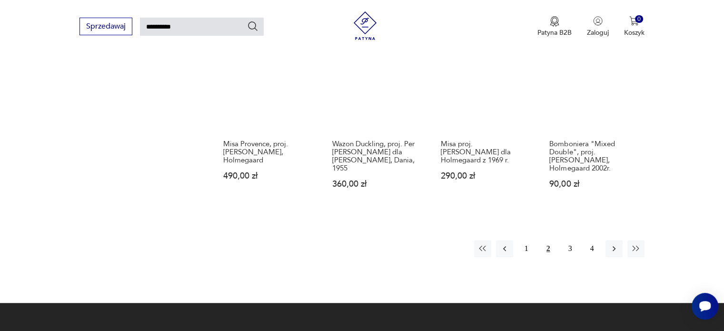
scroll to position [747, 0]
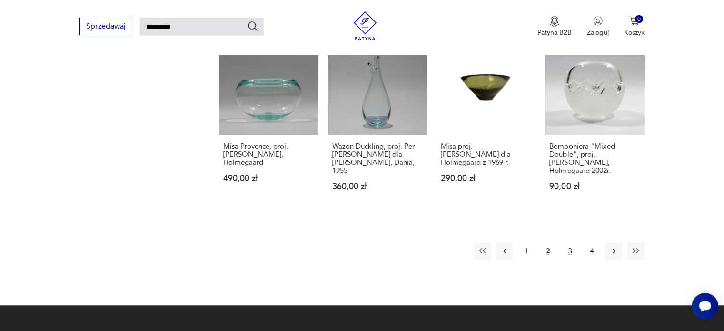
click at [569, 242] on button "3" at bounding box center [569, 250] width 17 height 17
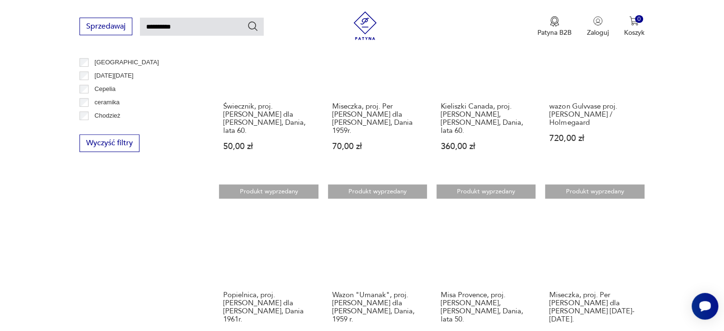
scroll to position [700, 0]
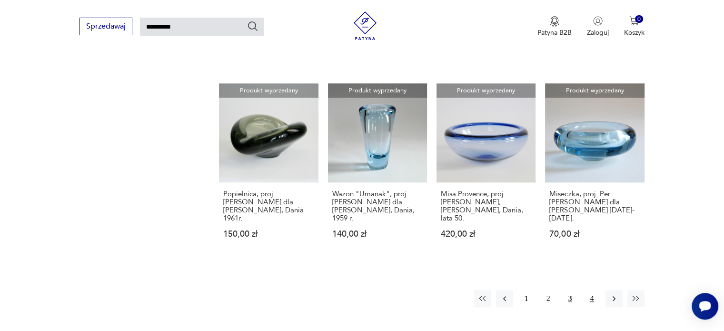
click at [588, 290] on button "4" at bounding box center [591, 298] width 17 height 17
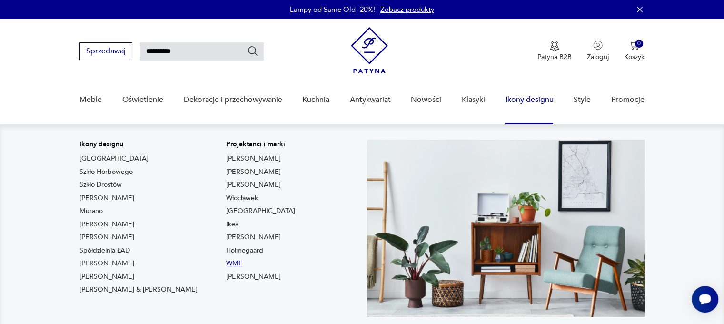
click at [226, 262] on link "WMF" at bounding box center [234, 263] width 16 height 10
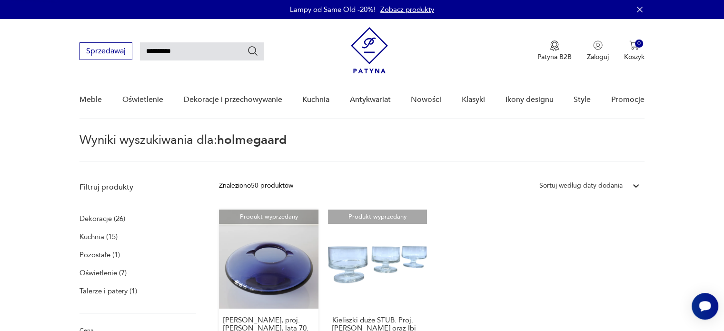
type input "***"
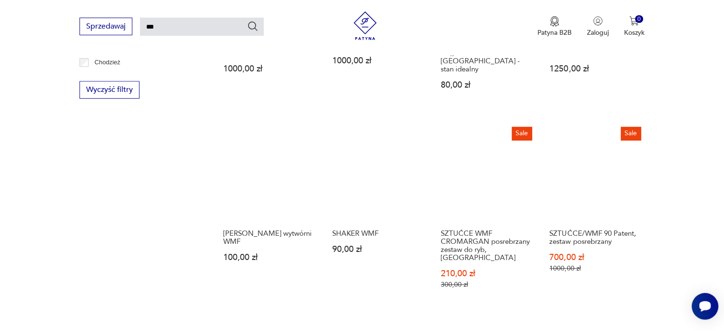
scroll to position [843, 0]
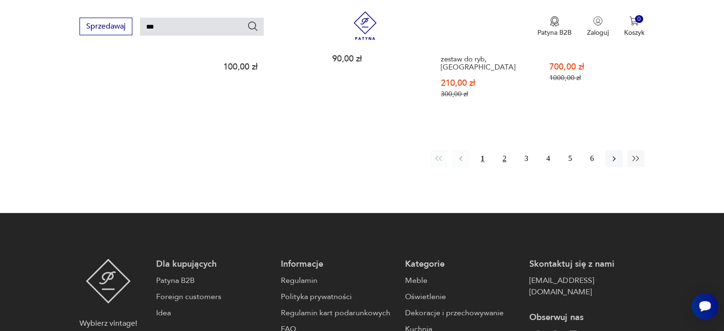
click at [503, 150] on button "2" at bounding box center [504, 158] width 17 height 17
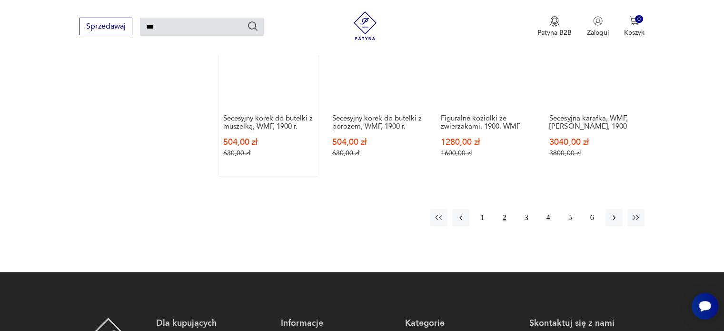
scroll to position [795, 0]
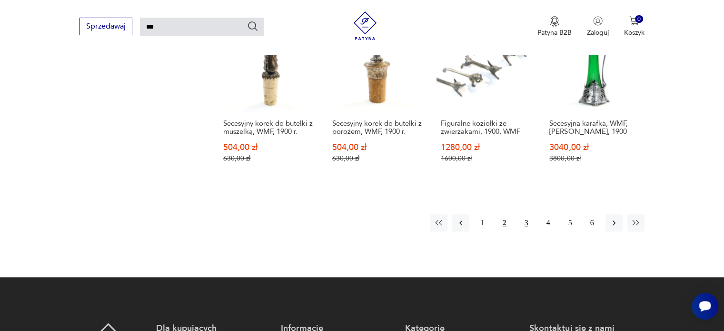
click at [525, 214] on button "3" at bounding box center [526, 222] width 17 height 17
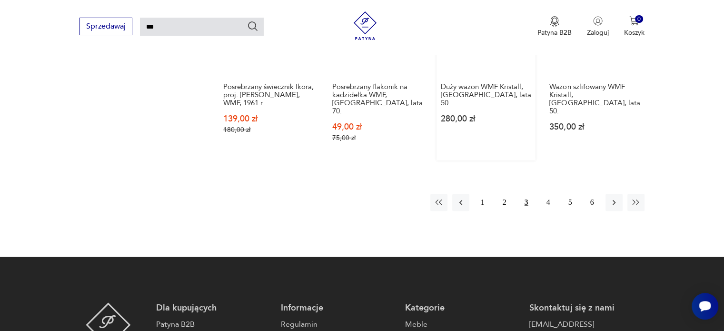
scroll to position [809, 0]
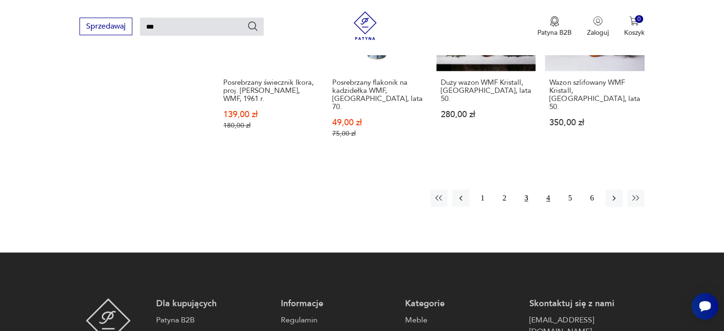
click at [545, 189] on button "4" at bounding box center [547, 197] width 17 height 17
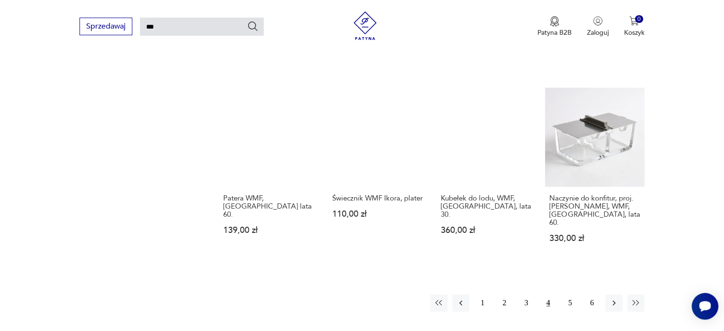
scroll to position [795, 0]
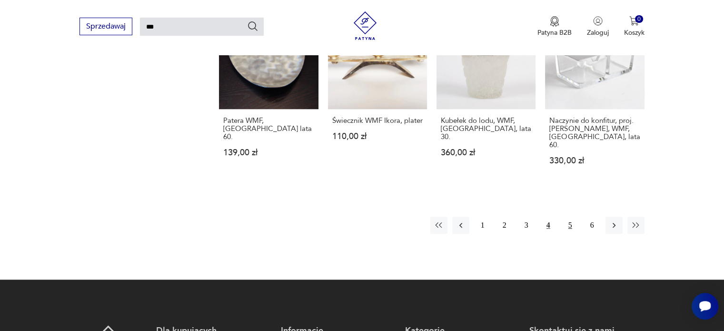
click at [571, 216] on button "5" at bounding box center [569, 224] width 17 height 17
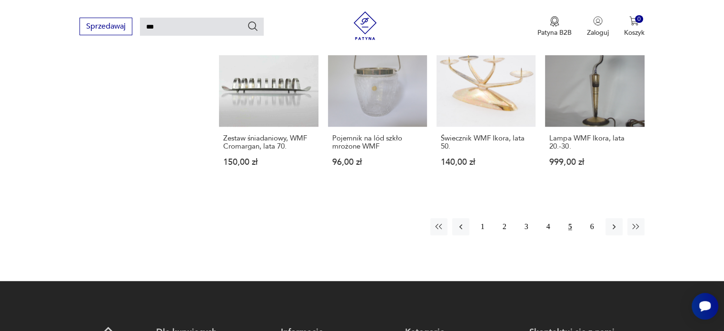
scroll to position [747, 0]
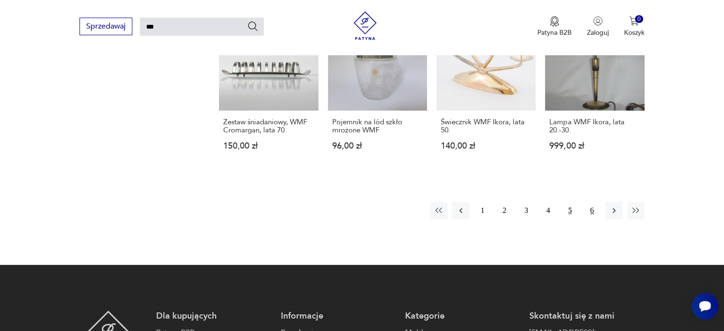
click at [591, 202] on button "6" at bounding box center [591, 210] width 17 height 17
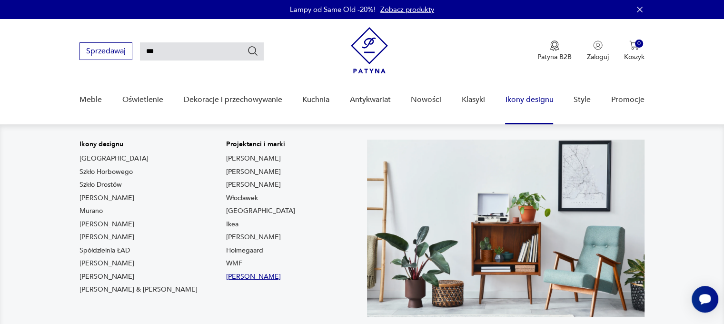
click at [226, 277] on link "[PERSON_NAME]" at bounding box center [253, 277] width 55 height 10
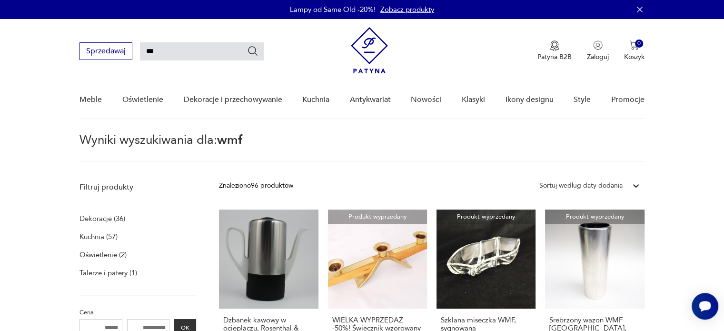
type input "*********"
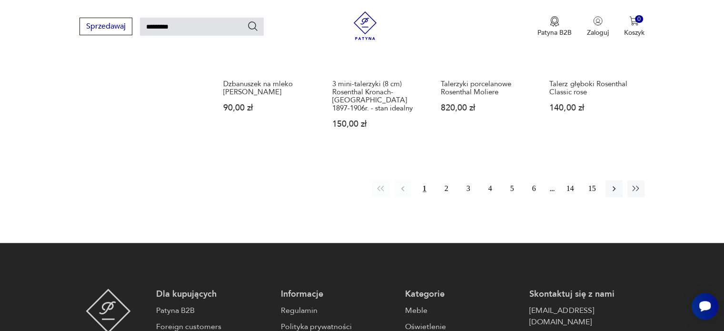
scroll to position [795, 0]
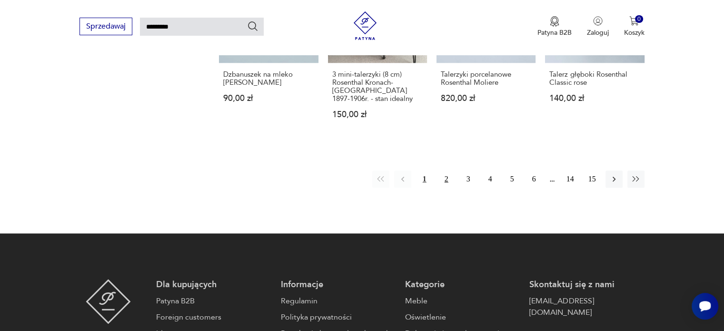
click at [445, 170] on button "2" at bounding box center [446, 178] width 17 height 17
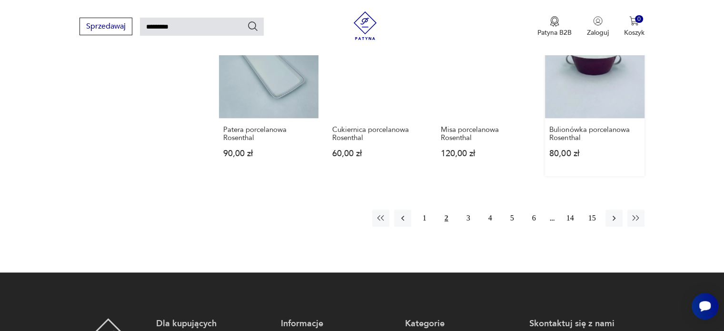
scroll to position [795, 0]
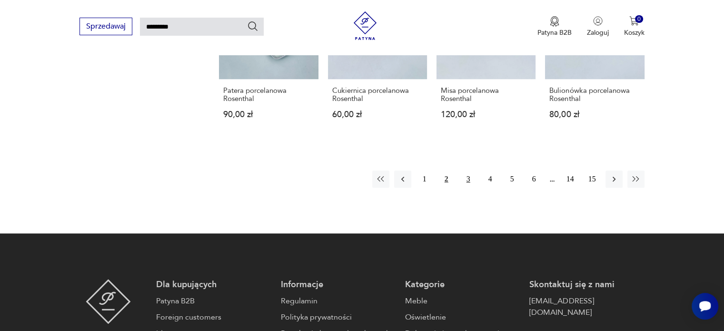
click at [467, 170] on button "3" at bounding box center [468, 178] width 17 height 17
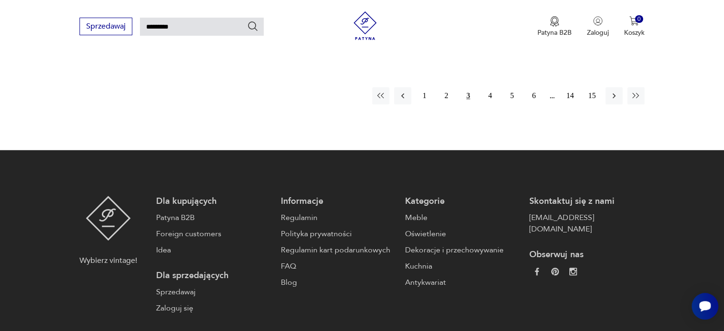
scroll to position [890, 0]
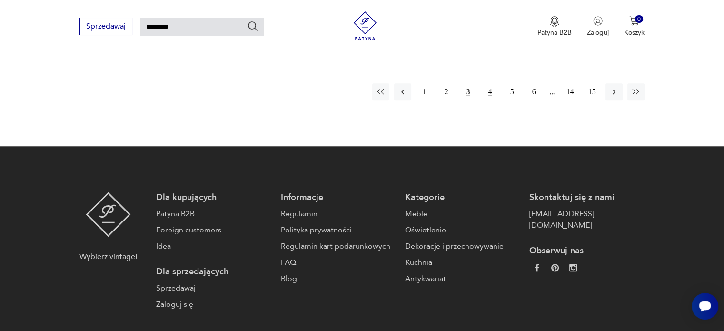
click at [487, 84] on button "4" at bounding box center [489, 91] width 17 height 17
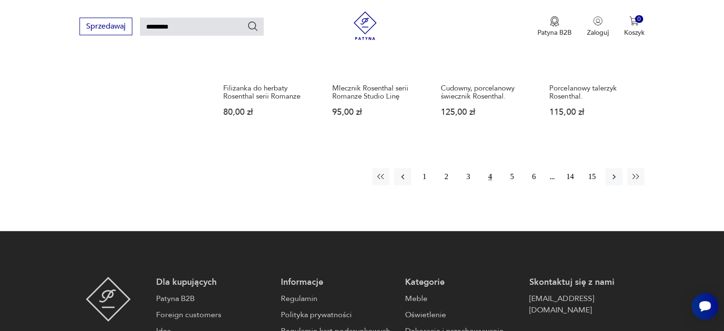
scroll to position [747, 0]
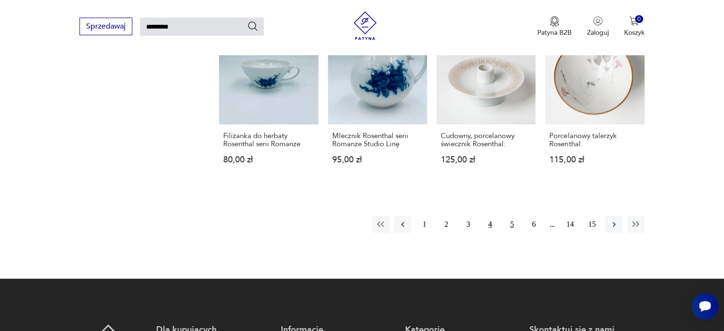
click at [511, 216] on button "5" at bounding box center [511, 224] width 17 height 17
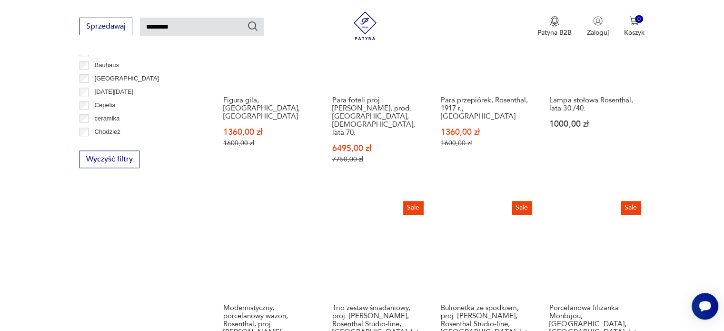
scroll to position [700, 0]
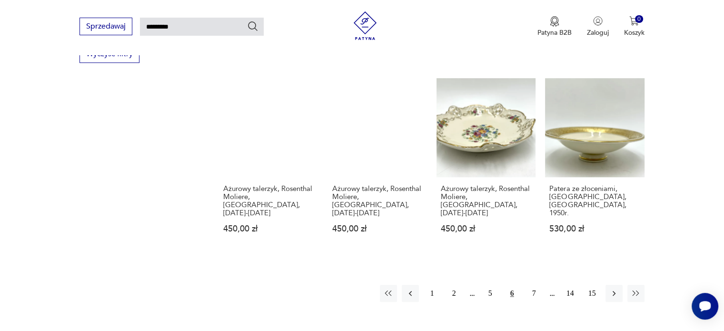
scroll to position [795, 0]
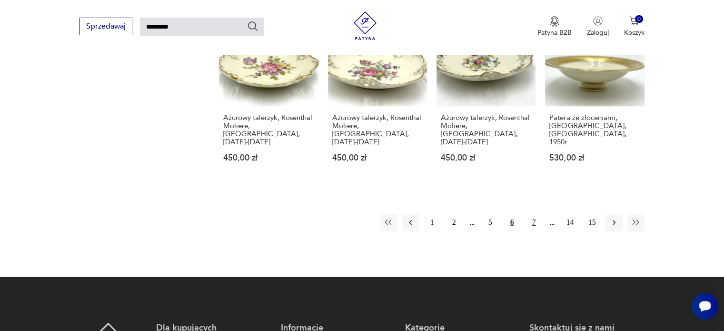
click at [533, 214] on button "7" at bounding box center [533, 222] width 17 height 17
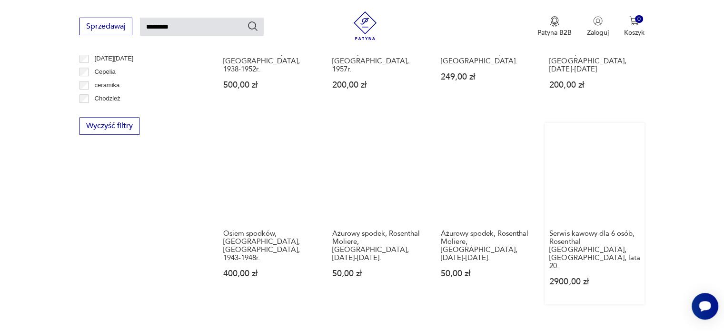
scroll to position [795, 0]
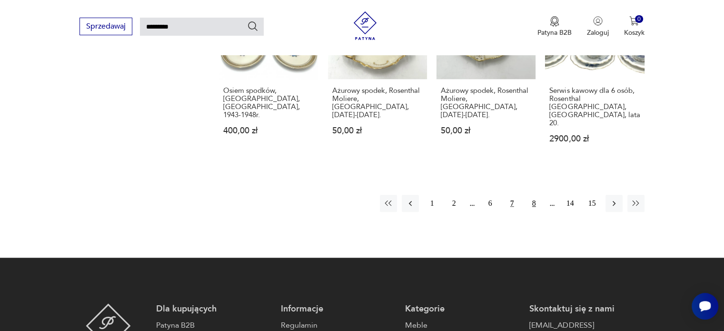
click at [536, 195] on button "8" at bounding box center [533, 203] width 17 height 17
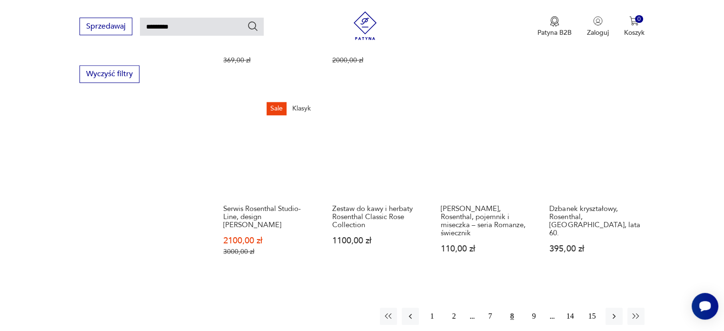
scroll to position [747, 0]
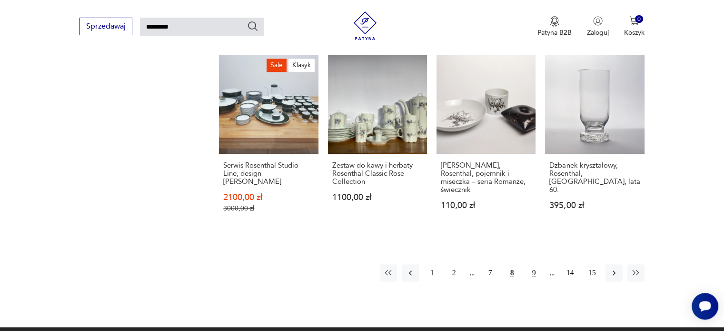
click at [533, 264] on button "9" at bounding box center [533, 272] width 17 height 17
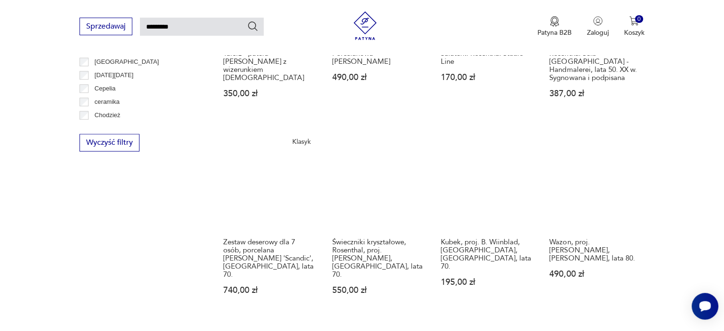
scroll to position [700, 0]
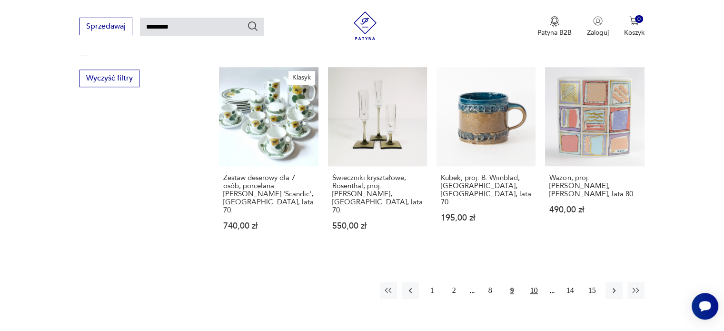
click at [534, 282] on button "10" at bounding box center [533, 290] width 17 height 17
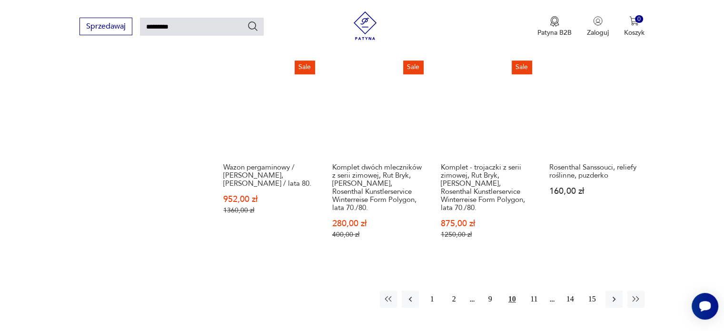
scroll to position [843, 0]
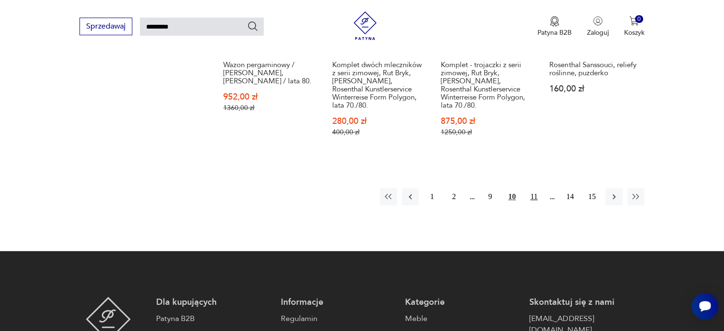
click at [534, 188] on button "11" at bounding box center [533, 196] width 17 height 17
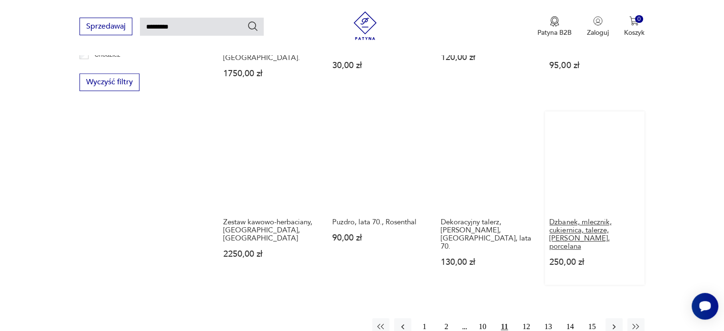
scroll to position [747, 0]
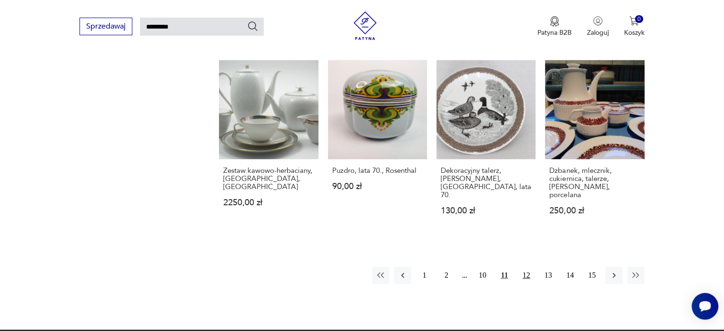
click at [527, 266] on button "12" at bounding box center [526, 274] width 17 height 17
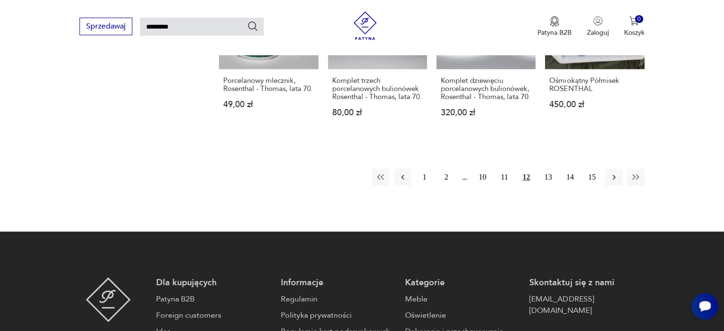
scroll to position [843, 0]
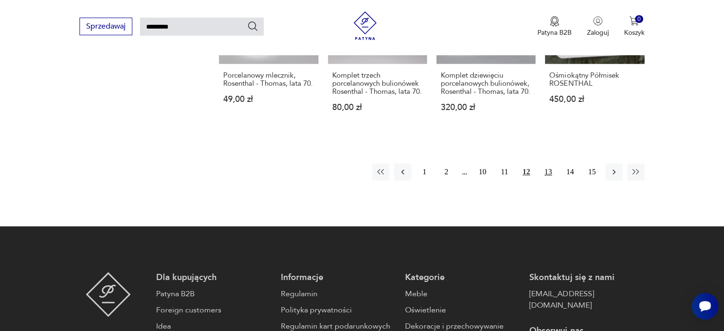
click at [551, 163] on button "13" at bounding box center [547, 171] width 17 height 17
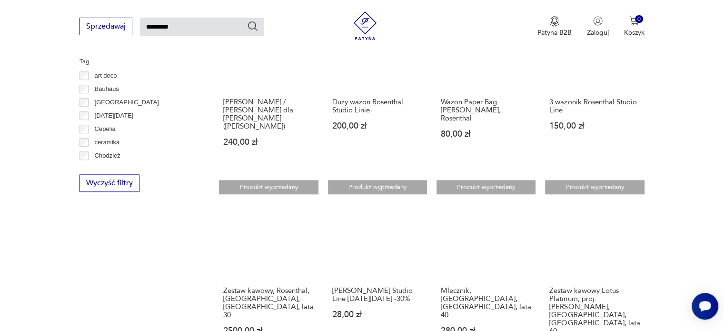
scroll to position [652, 0]
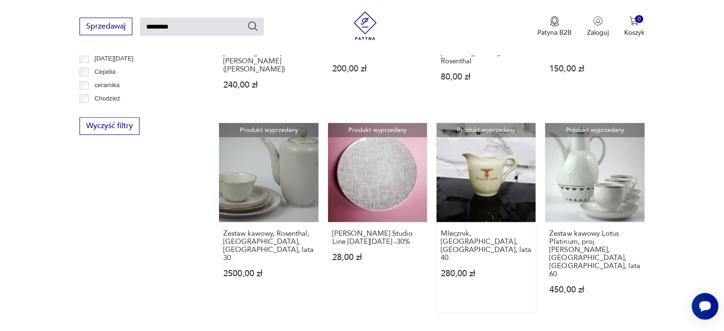
click at [491, 163] on link "Produkt wyprzedany Mlecznik, [GEOGRAPHIC_DATA], [GEOGRAPHIC_DATA], lata 40. 280…" at bounding box center [485, 217] width 99 height 189
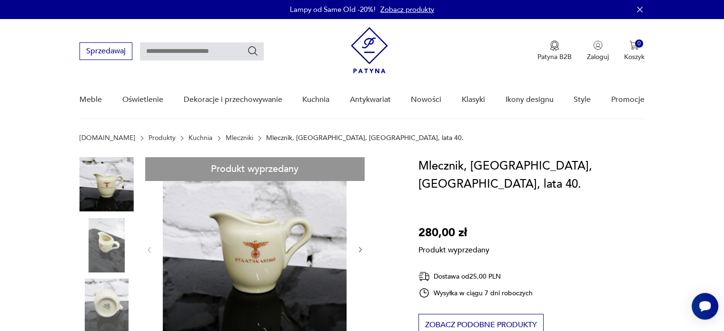
type input "*********"
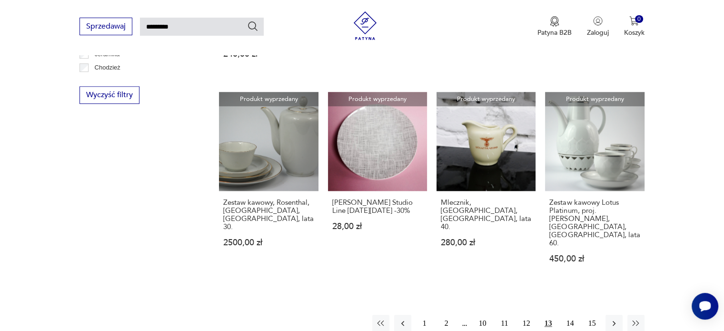
scroll to position [700, 0]
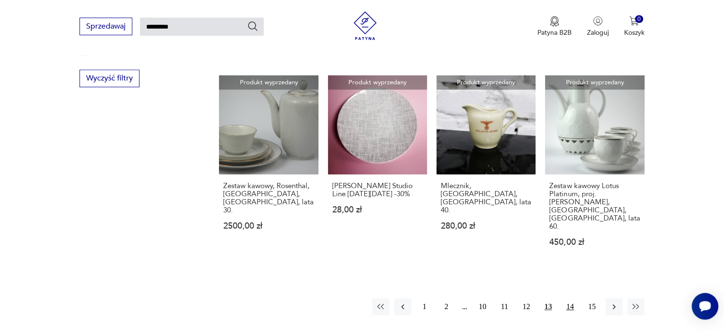
click at [569, 298] on button "14" at bounding box center [569, 306] width 17 height 17
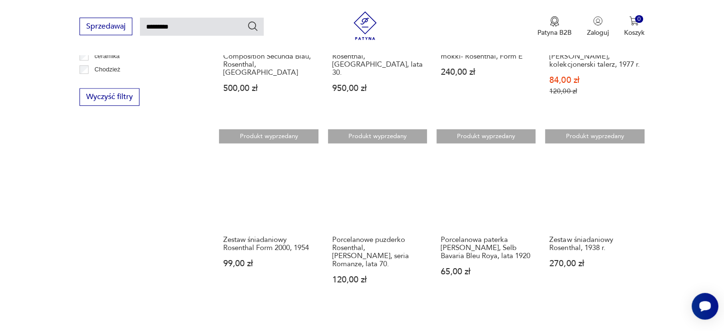
scroll to position [795, 0]
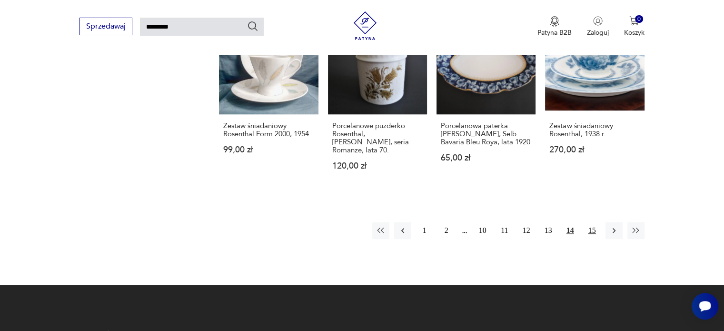
click at [590, 222] on button "15" at bounding box center [591, 230] width 17 height 17
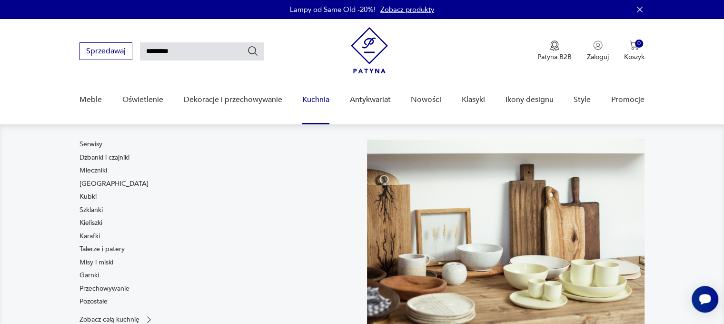
click at [318, 99] on link "Kuchnia" at bounding box center [315, 99] width 27 height 37
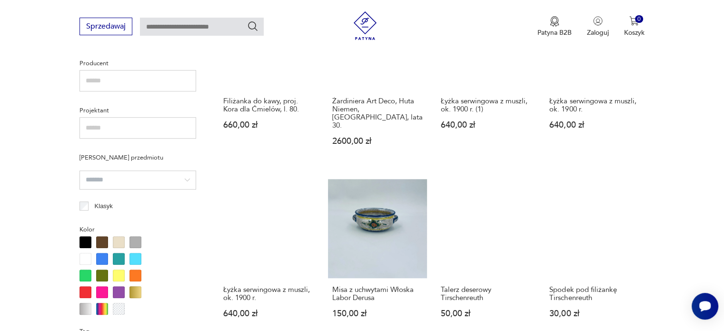
scroll to position [637, 0]
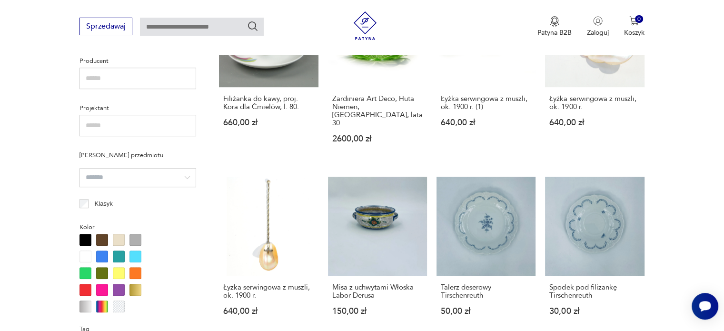
click at [85, 286] on div at bounding box center [85, 290] width 12 height 12
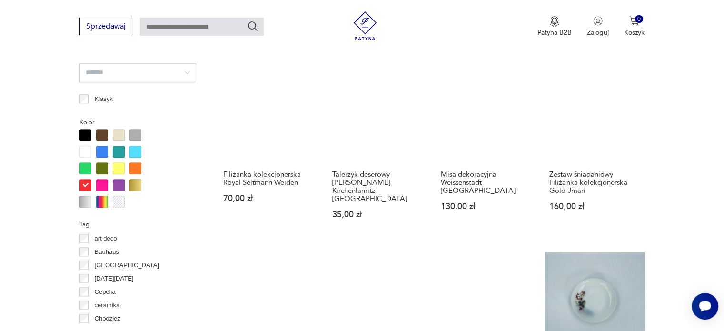
scroll to position [823, 0]
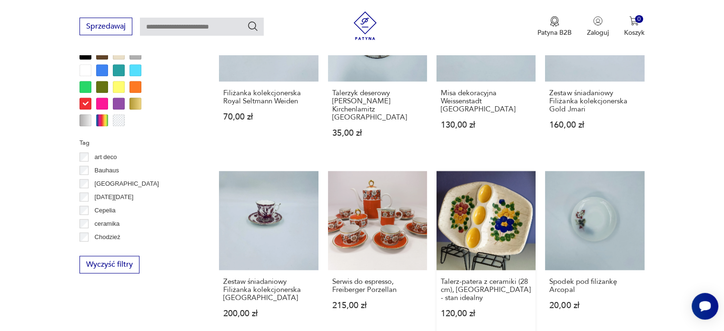
click at [491, 194] on link "Talerz-patera z ceramiki (28 cm), [GEOGRAPHIC_DATA] - stan idealny 120,00 zł" at bounding box center [485, 253] width 99 height 165
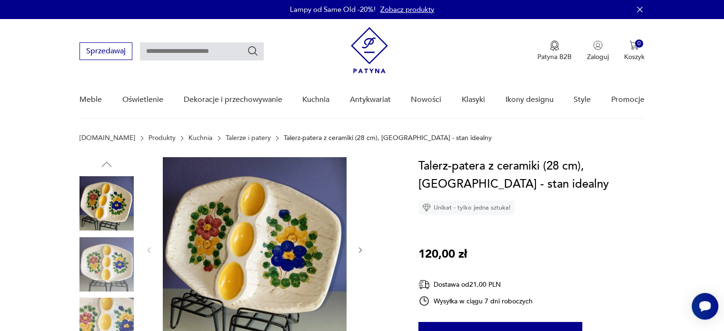
click at [285, 247] on img at bounding box center [255, 249] width 184 height 184
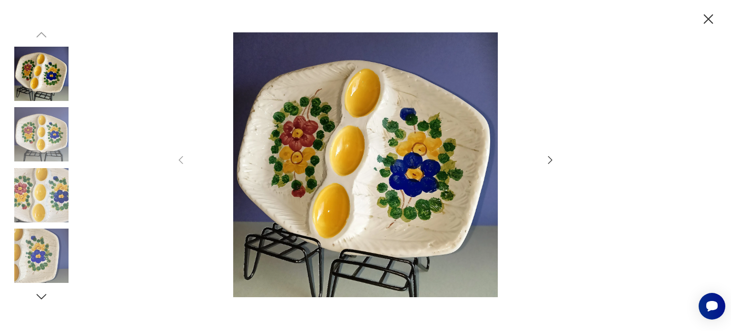
click at [709, 19] on icon "button" at bounding box center [708, 19] width 17 height 17
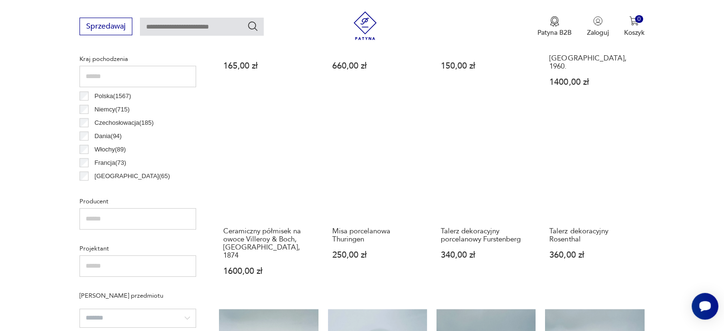
scroll to position [482, 0]
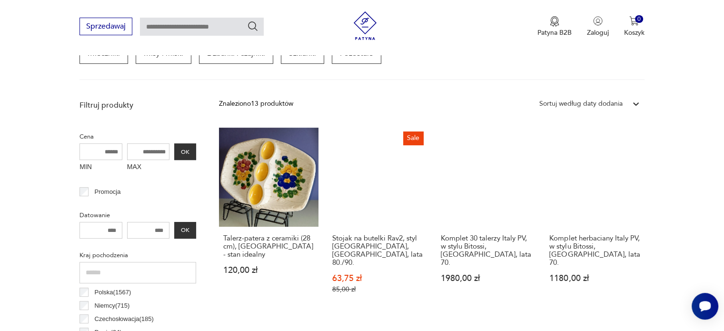
scroll to position [300, 0]
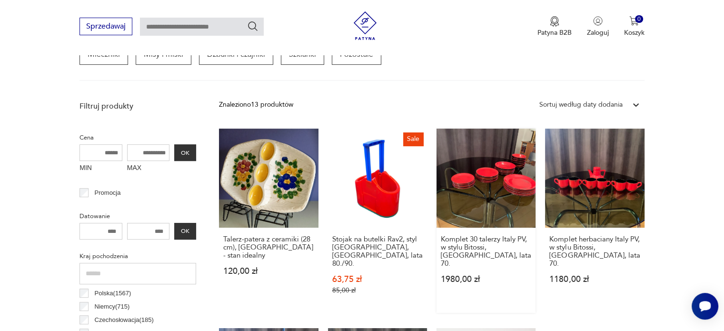
click at [506, 178] on link "Komplet 30 talerzy Italy PV, w stylu Bitossi, [GEOGRAPHIC_DATA], lata 70. 1980,…" at bounding box center [485, 220] width 99 height 184
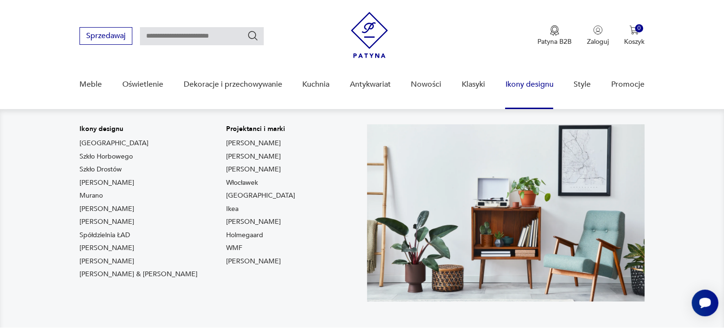
scroll to position [48, 0]
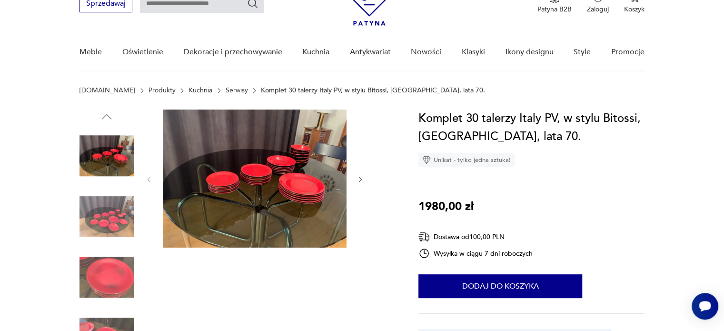
click at [283, 175] on img at bounding box center [255, 178] width 184 height 138
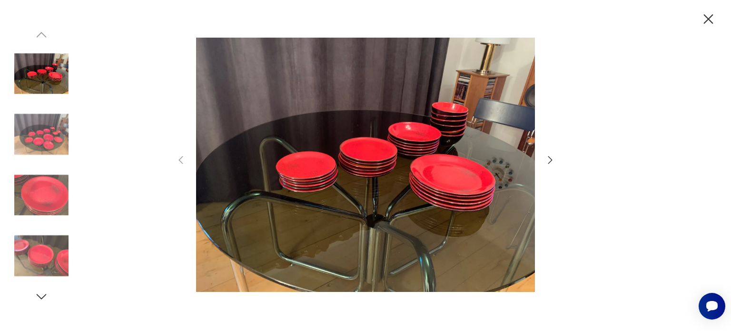
click at [550, 159] on icon "button" at bounding box center [549, 159] width 11 height 11
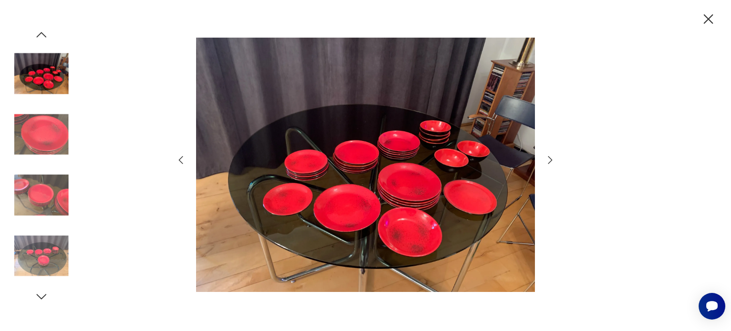
click at [550, 159] on icon "button" at bounding box center [549, 159] width 11 height 11
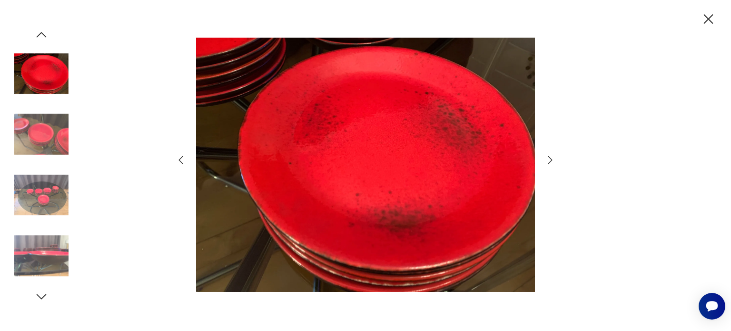
click at [550, 159] on icon "button" at bounding box center [549, 159] width 11 height 11
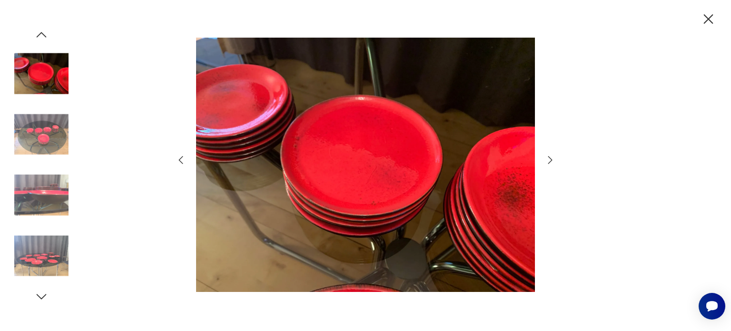
click at [549, 159] on icon "button" at bounding box center [549, 159] width 11 height 11
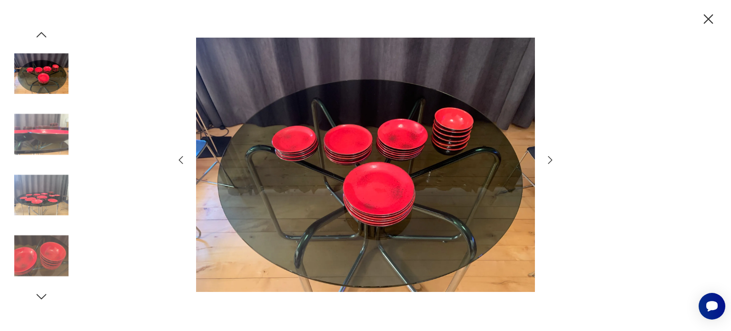
click at [549, 159] on icon "button" at bounding box center [549, 159] width 11 height 11
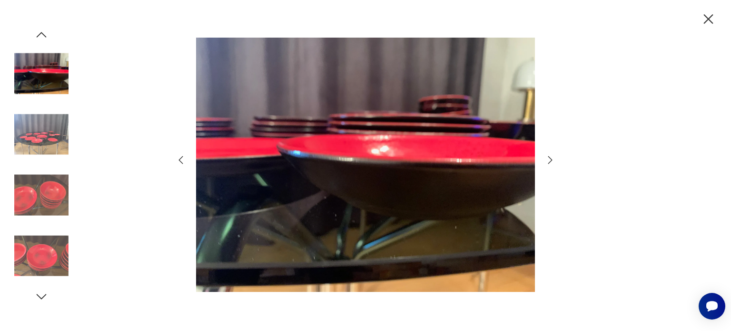
click at [548, 159] on icon "button" at bounding box center [549, 159] width 11 height 11
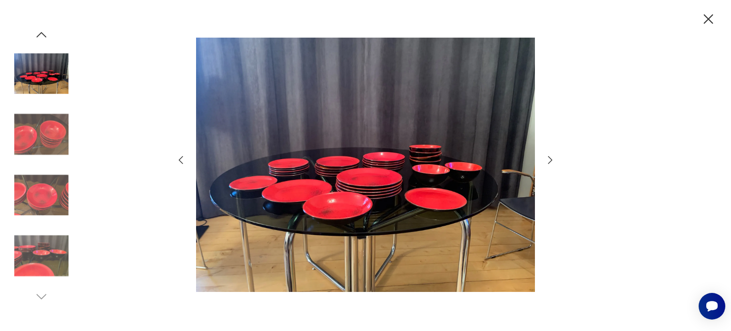
click at [548, 159] on icon "button" at bounding box center [549, 159] width 11 height 11
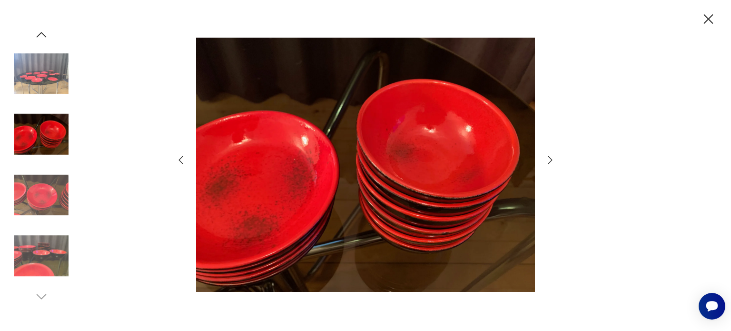
click at [548, 159] on icon "button" at bounding box center [549, 159] width 11 height 11
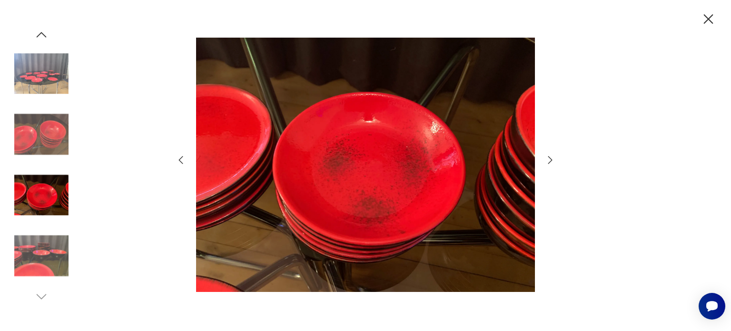
click at [548, 159] on icon "button" at bounding box center [549, 159] width 11 height 11
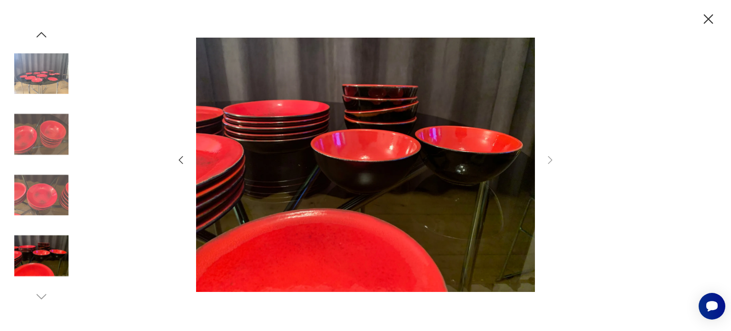
click at [707, 18] on icon "button" at bounding box center [709, 19] width 10 height 10
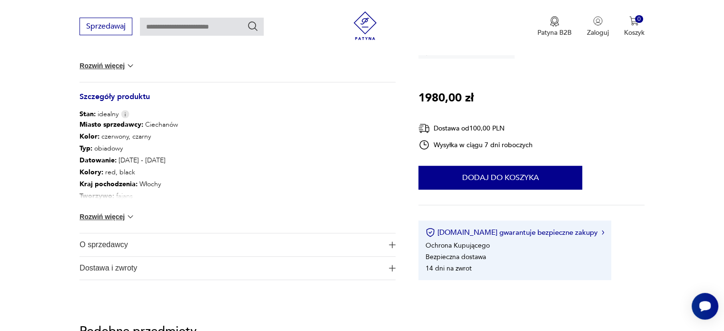
scroll to position [476, 0]
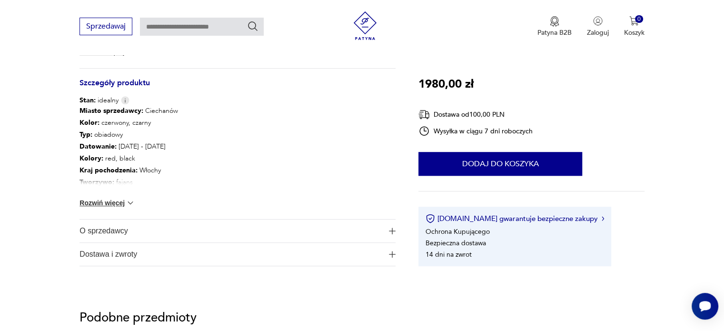
click at [131, 203] on img at bounding box center [131, 203] width 10 height 10
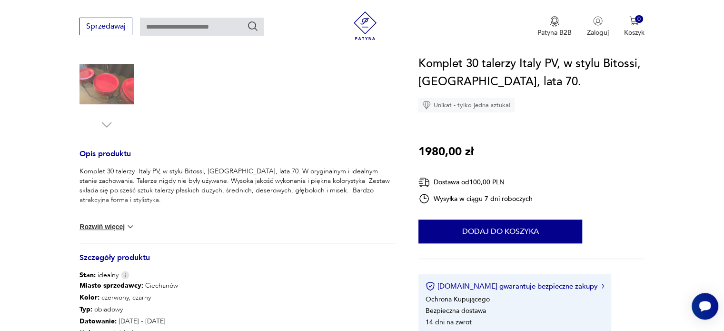
scroll to position [285, 0]
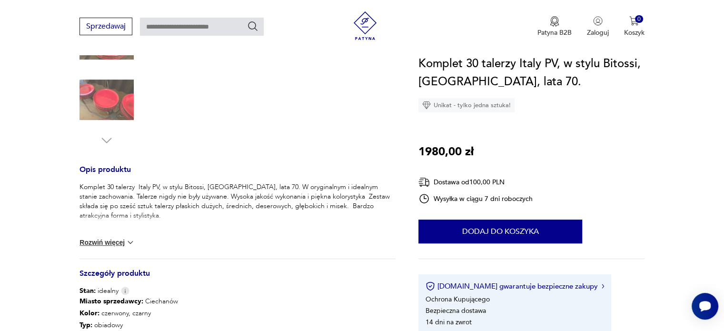
click at [130, 241] on img at bounding box center [131, 242] width 10 height 10
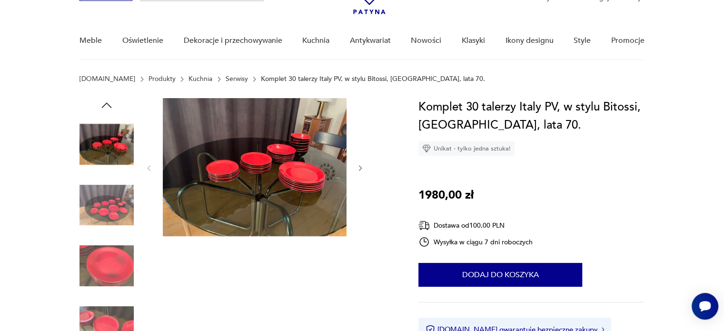
scroll to position [0, 0]
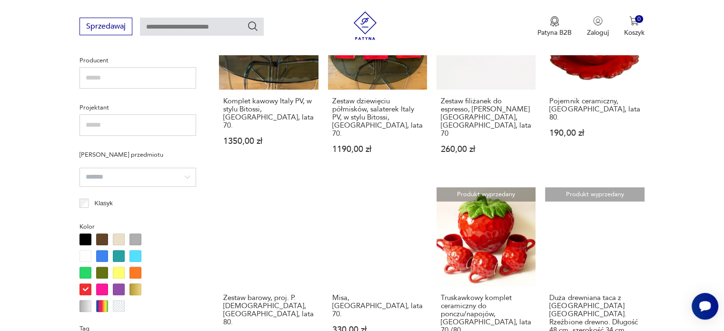
scroll to position [728, 0]
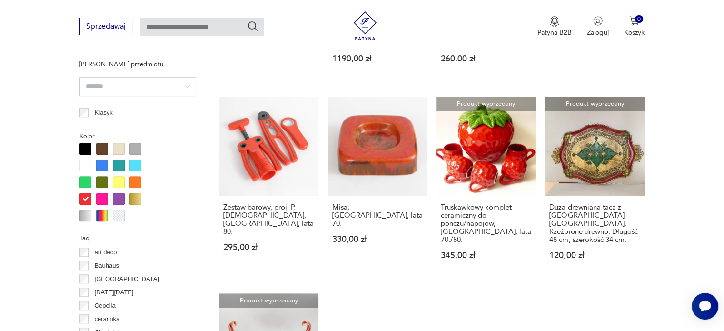
click at [87, 198] on div at bounding box center [85, 199] width 12 height 12
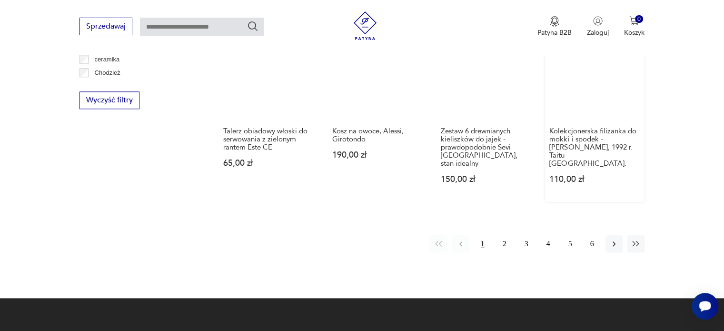
scroll to position [1013, 0]
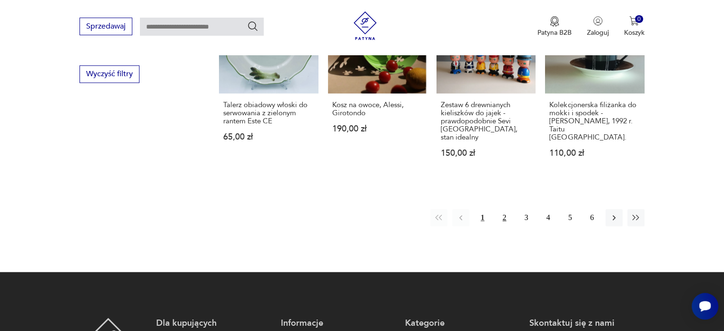
click at [502, 209] on button "2" at bounding box center [504, 217] width 17 height 17
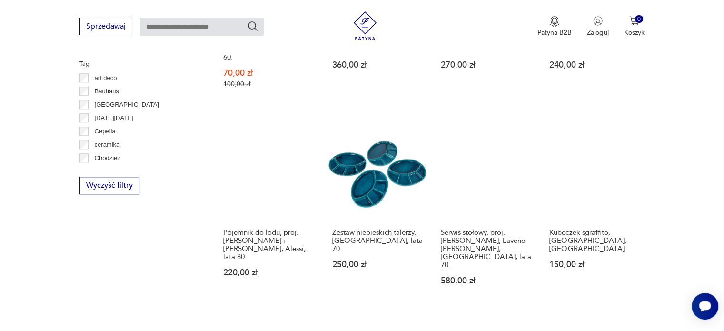
scroll to position [918, 0]
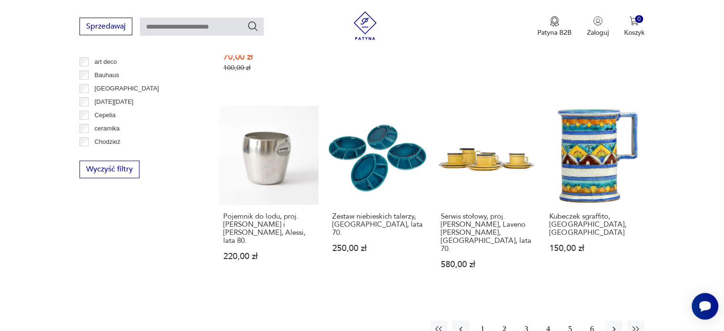
click at [527, 320] on button "3" at bounding box center [526, 328] width 17 height 17
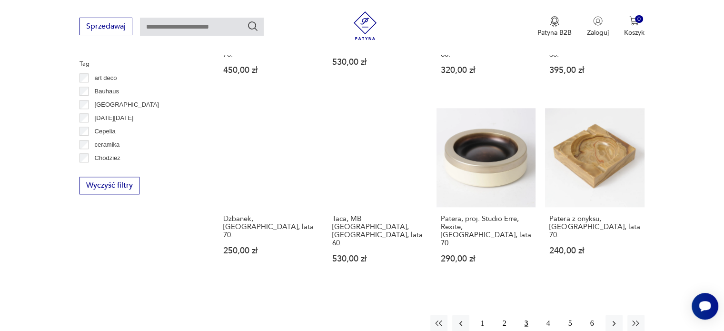
scroll to position [966, 0]
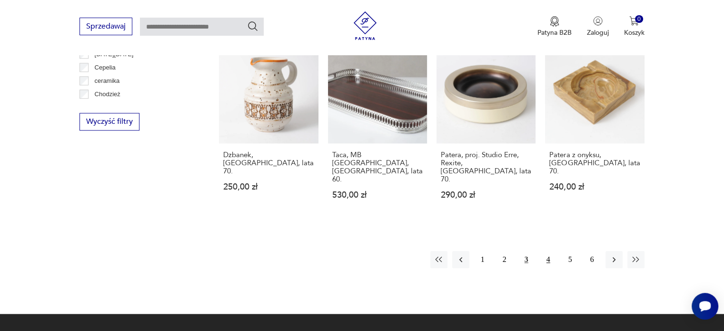
click at [547, 251] on button "4" at bounding box center [547, 259] width 17 height 17
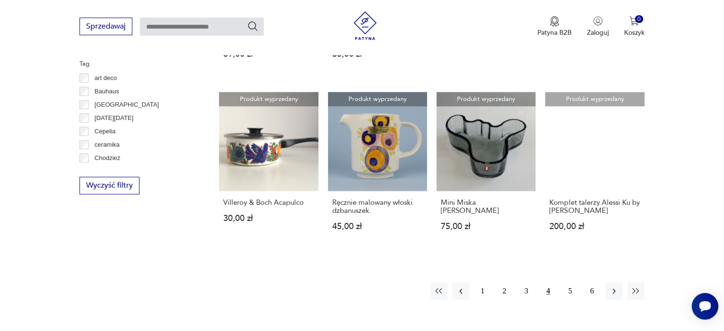
scroll to position [918, 0]
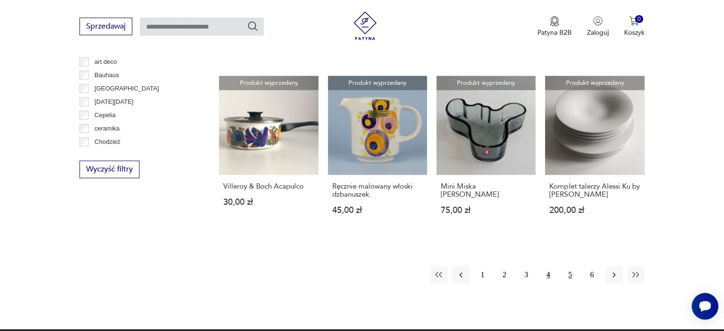
click at [569, 266] on button "5" at bounding box center [569, 274] width 17 height 17
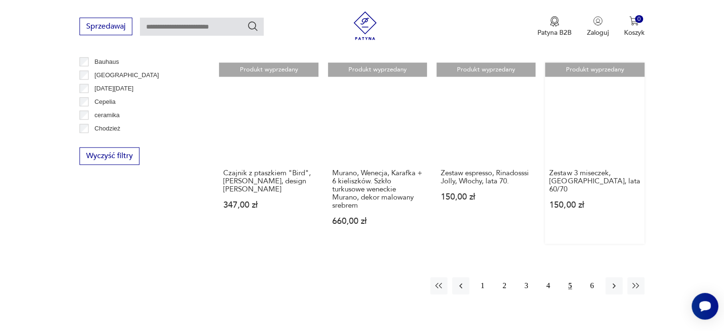
scroll to position [966, 0]
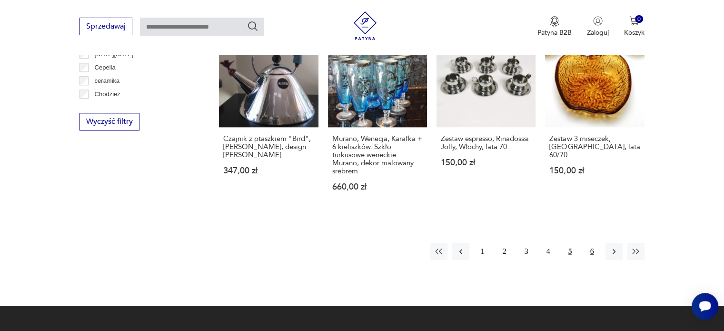
click at [592, 243] on button "6" at bounding box center [591, 251] width 17 height 17
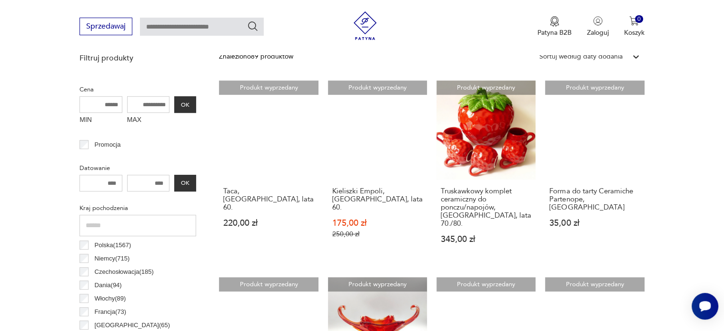
scroll to position [347, 0]
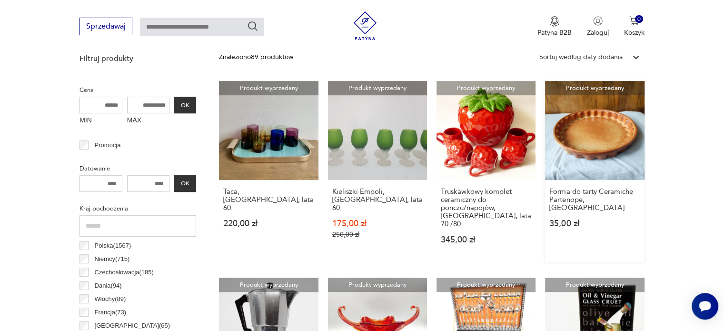
click at [606, 138] on link "Produkt wyprzedany Forma do tarty Ceramiche Partenope, [GEOGRAPHIC_DATA] 35,00 …" at bounding box center [594, 171] width 99 height 181
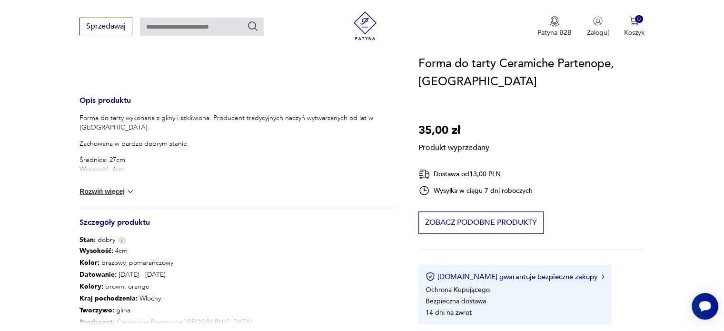
scroll to position [333, 0]
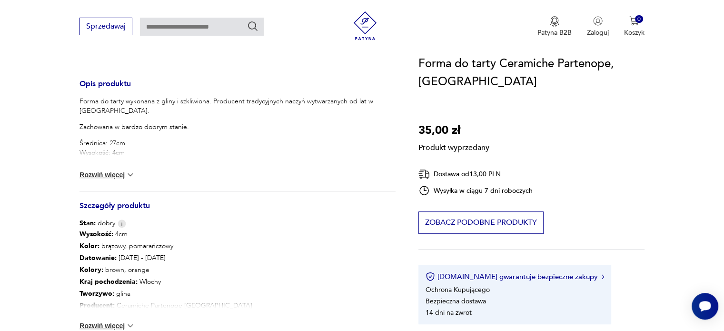
click at [118, 174] on button "Rozwiń więcej" at bounding box center [106, 175] width 55 height 10
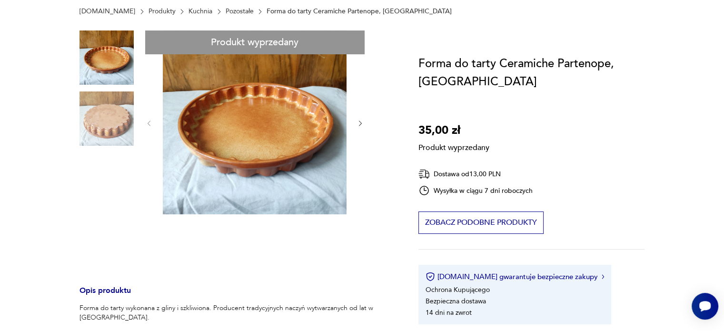
scroll to position [48, 0]
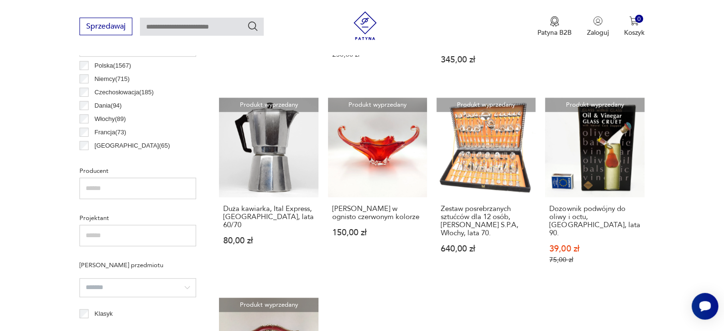
scroll to position [490, 0]
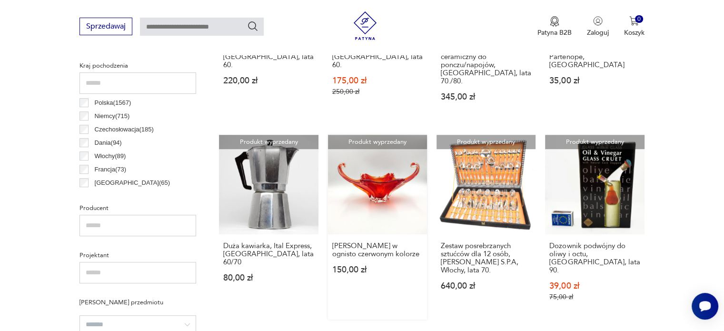
click at [381, 167] on link "Produkt wyprzedany Misa Murano w ognisto czerwonym kolorze 150,00 zł" at bounding box center [377, 227] width 99 height 184
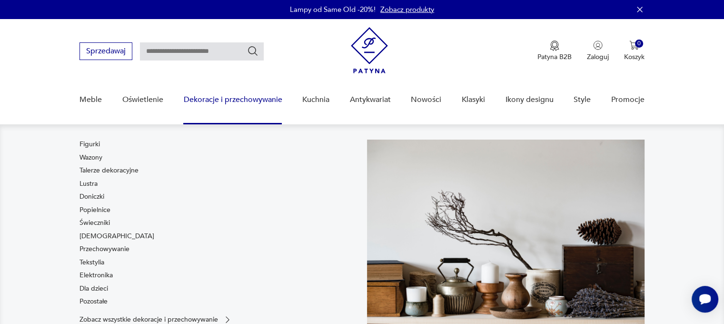
click at [254, 96] on link "Dekoracje i przechowywanie" at bounding box center [232, 99] width 98 height 37
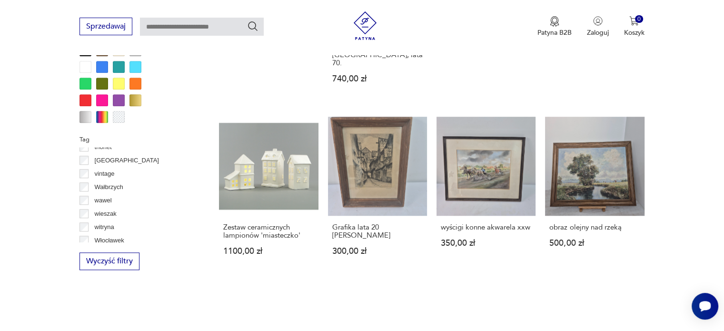
scroll to position [809, 0]
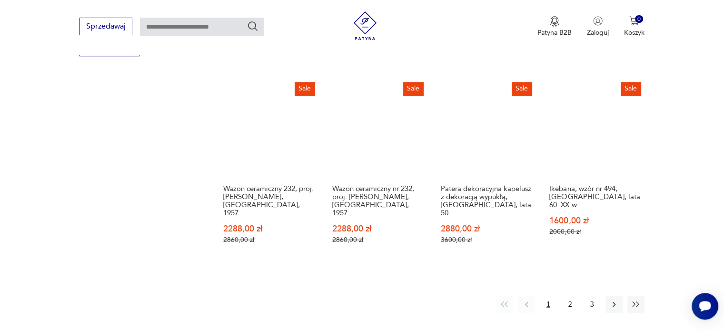
scroll to position [1061, 0]
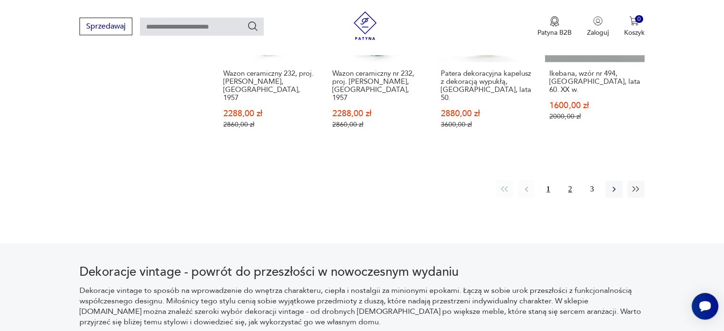
click at [571, 180] on button "2" at bounding box center [569, 188] width 17 height 17
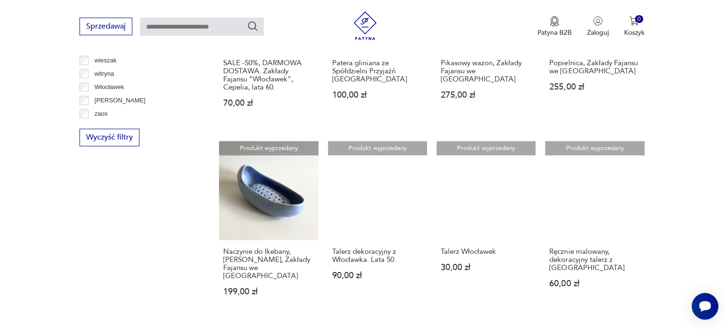
scroll to position [918, 0]
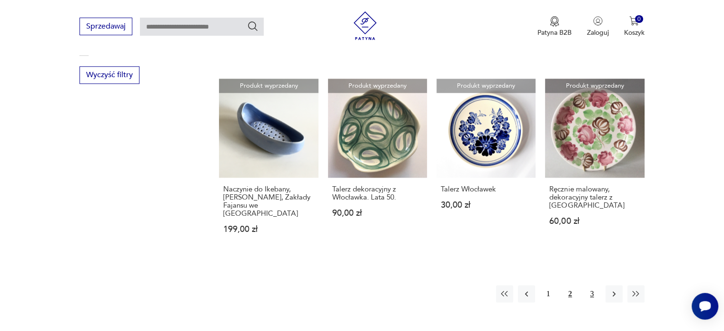
click at [594, 285] on button "3" at bounding box center [591, 293] width 17 height 17
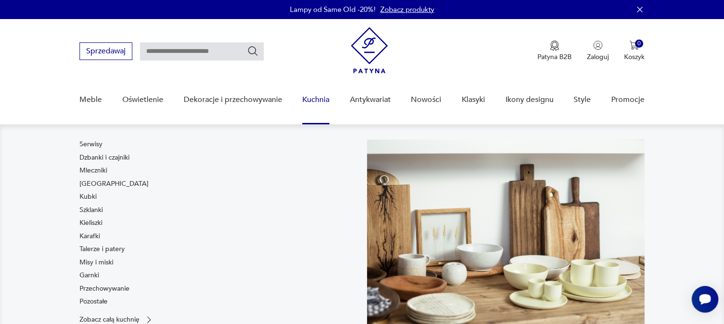
click at [314, 98] on link "Kuchnia" at bounding box center [315, 99] width 27 height 37
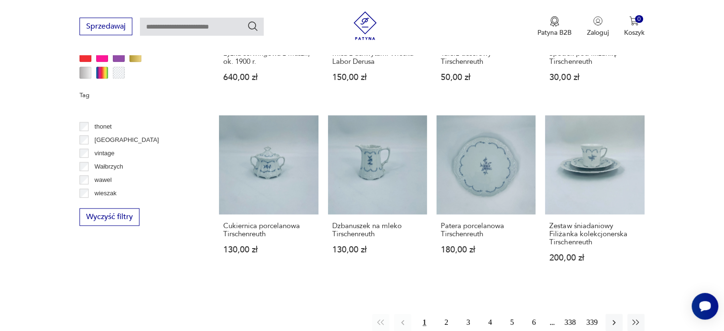
scroll to position [803, 0]
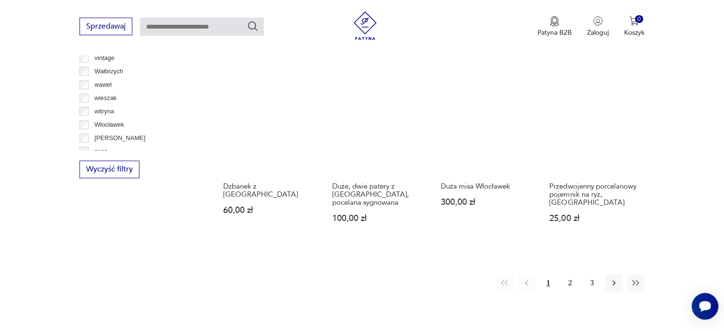
scroll to position [966, 0]
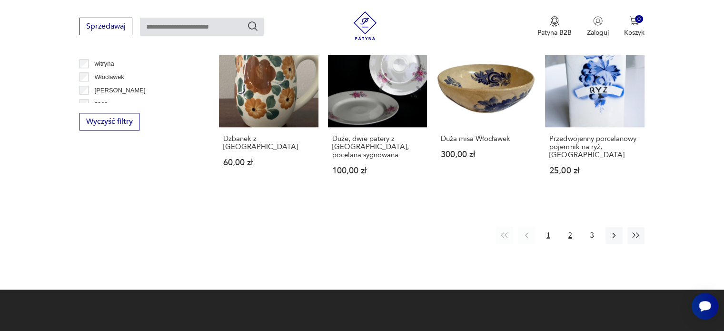
click at [571, 227] on button "2" at bounding box center [569, 234] width 17 height 17
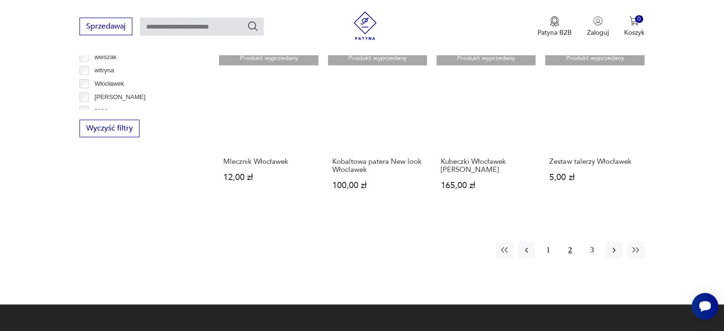
scroll to position [918, 0]
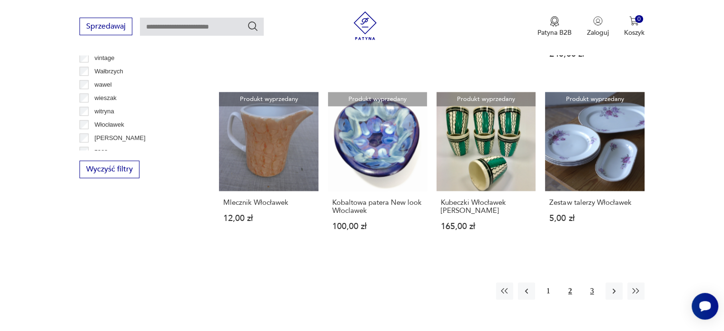
click at [592, 282] on button "3" at bounding box center [591, 290] width 17 height 17
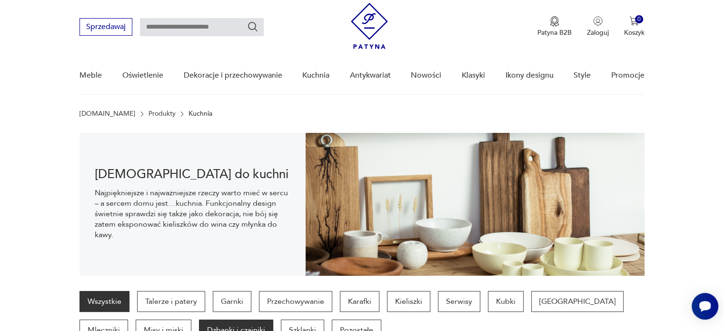
scroll to position [14, 0]
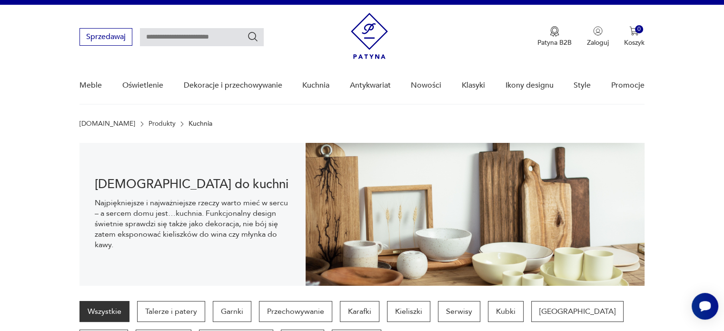
click at [195, 38] on input "text" at bounding box center [202, 37] width 124 height 18
type input "*****"
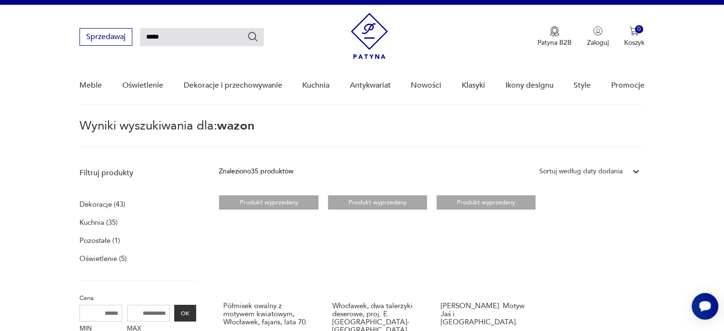
type input "*****"
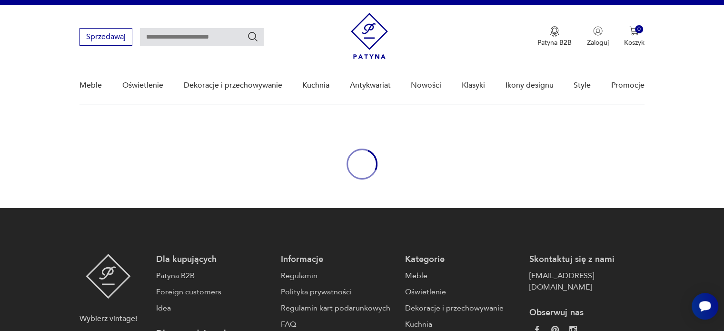
type input "*****"
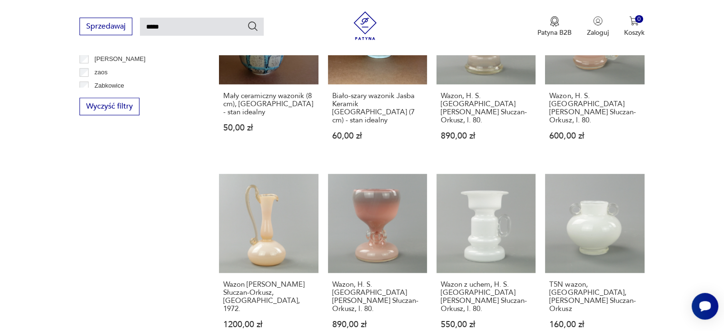
scroll to position [803, 0]
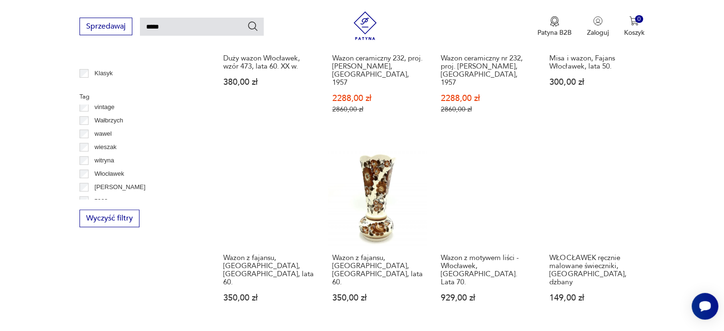
scroll to position [462, 0]
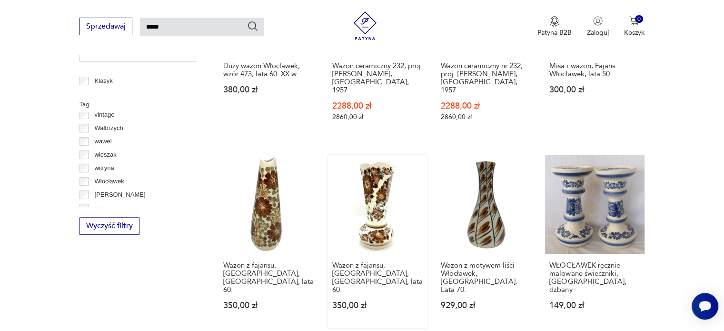
click at [388, 227] on link "Wazon z fajansu, [GEOGRAPHIC_DATA], [GEOGRAPHIC_DATA], lata 60. 350,00 zł" at bounding box center [377, 241] width 99 height 173
